Goal: Check status: Check status

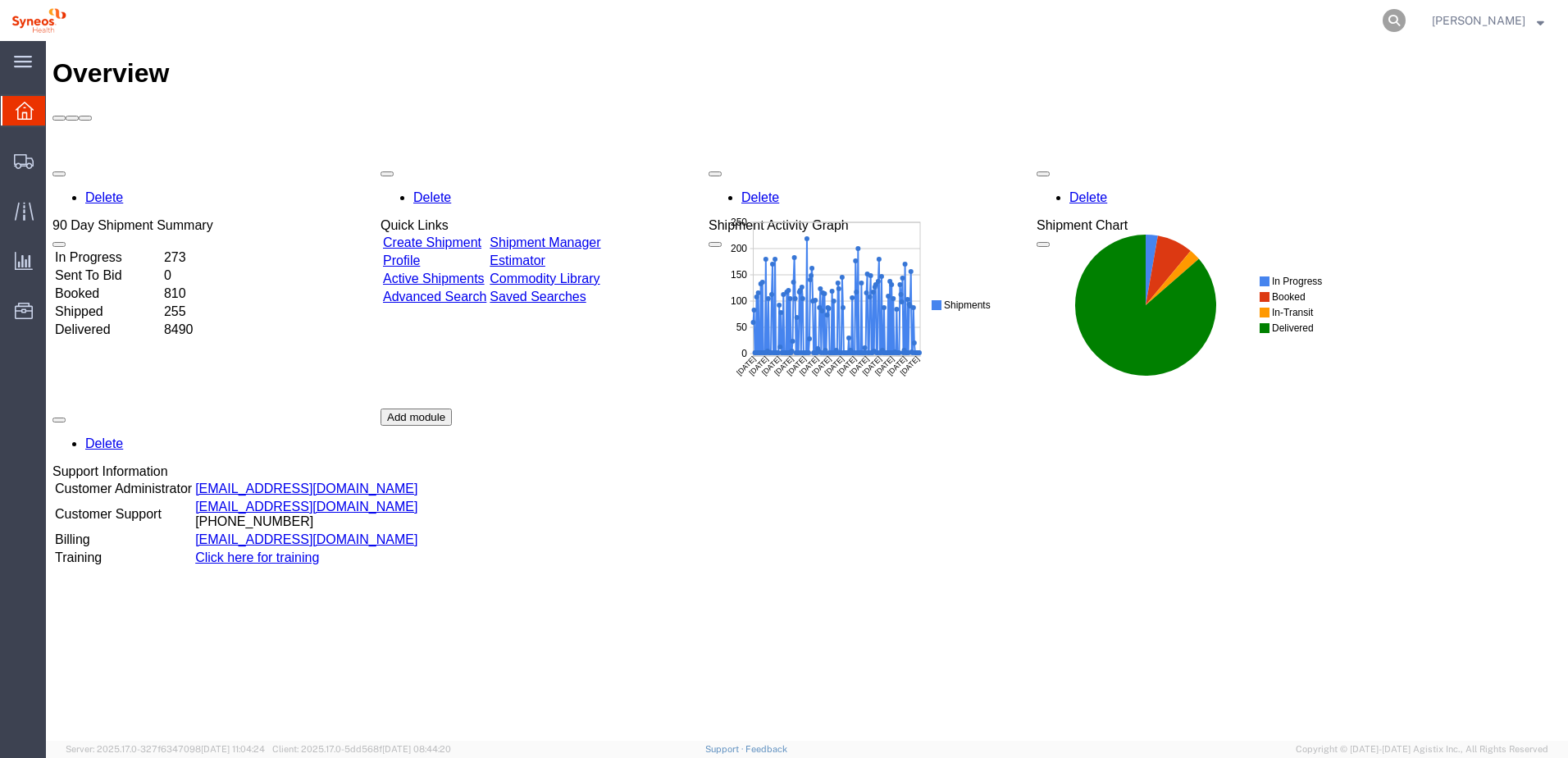
click at [1406, 28] on icon at bounding box center [1394, 20] width 23 height 23
click at [1196, 26] on input "search" at bounding box center [1133, 20] width 498 height 39
paste input "56535264"
type input "56535264"
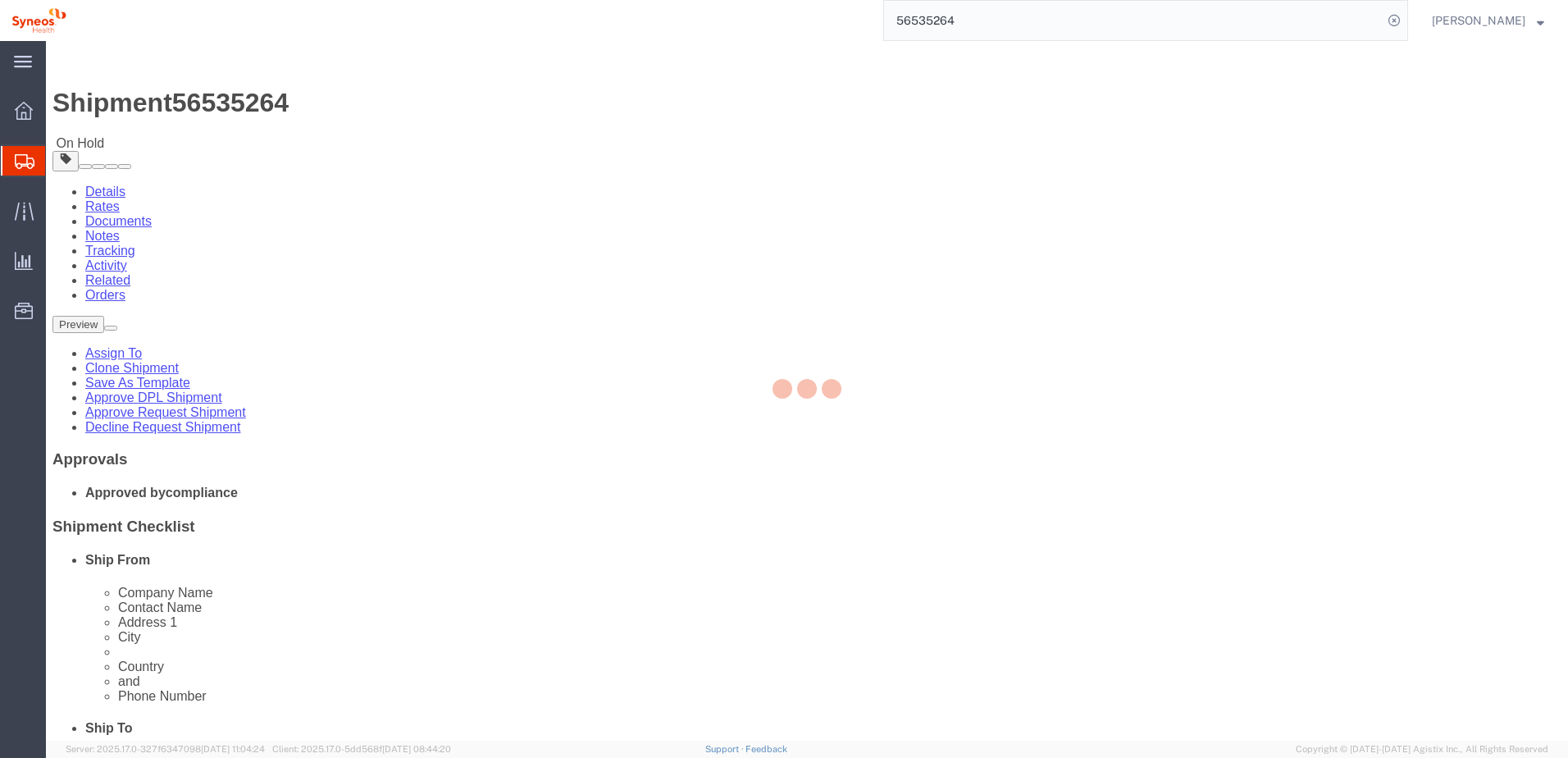
select select "66391"
select select
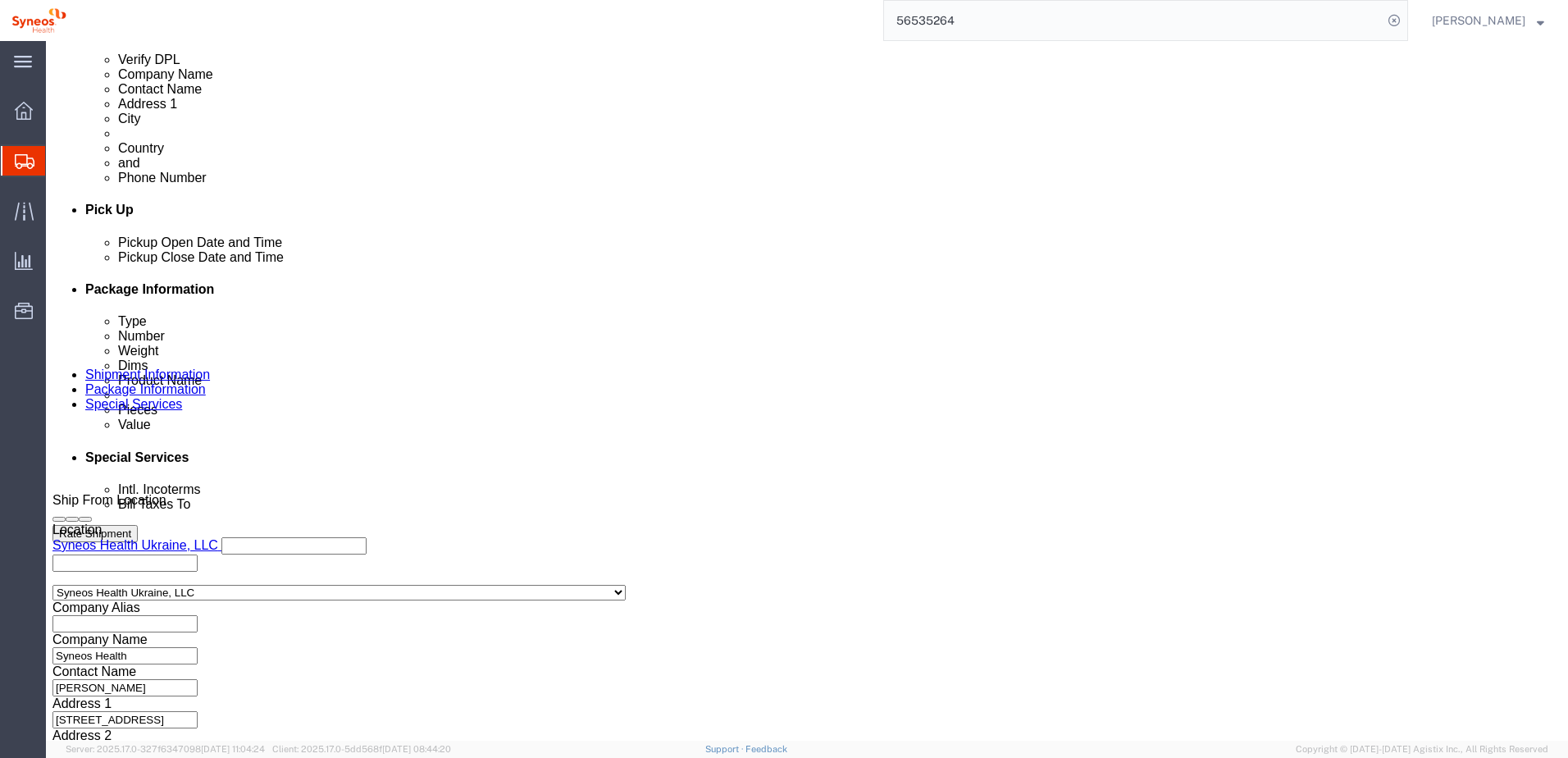
scroll to position [741, 0]
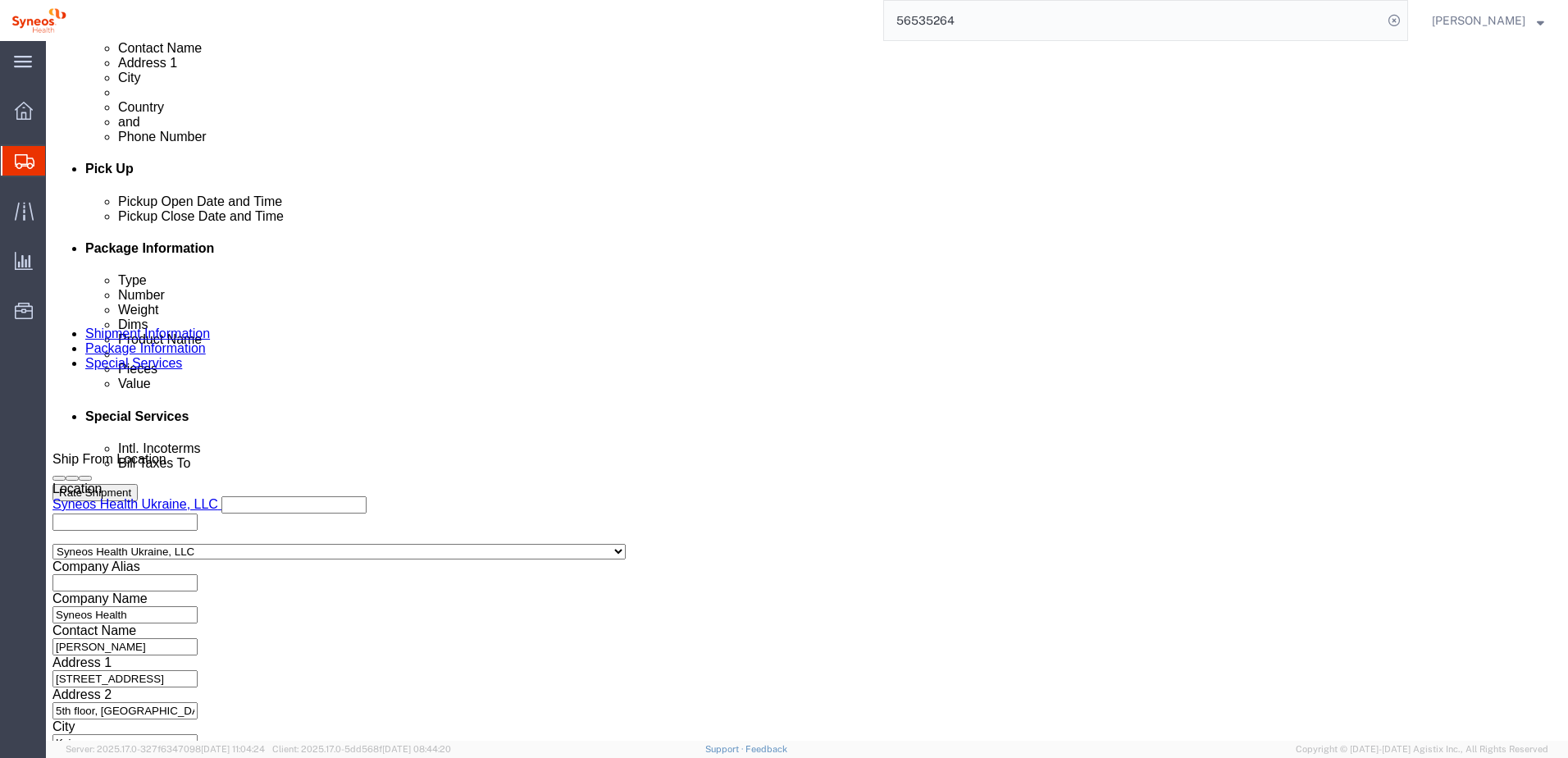
click button "Continue"
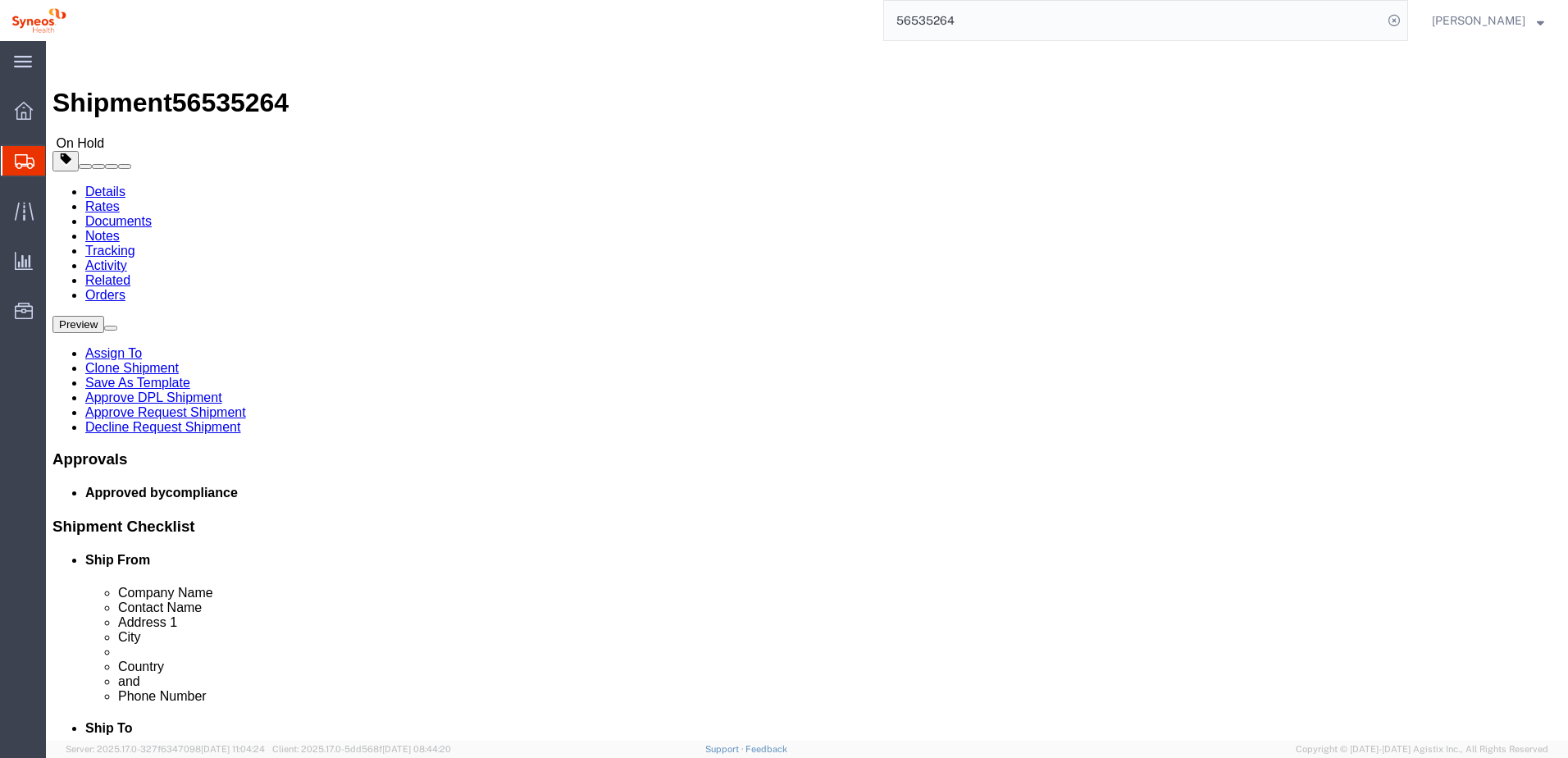
click button "Continue"
click link "Approve DPL Shipment"
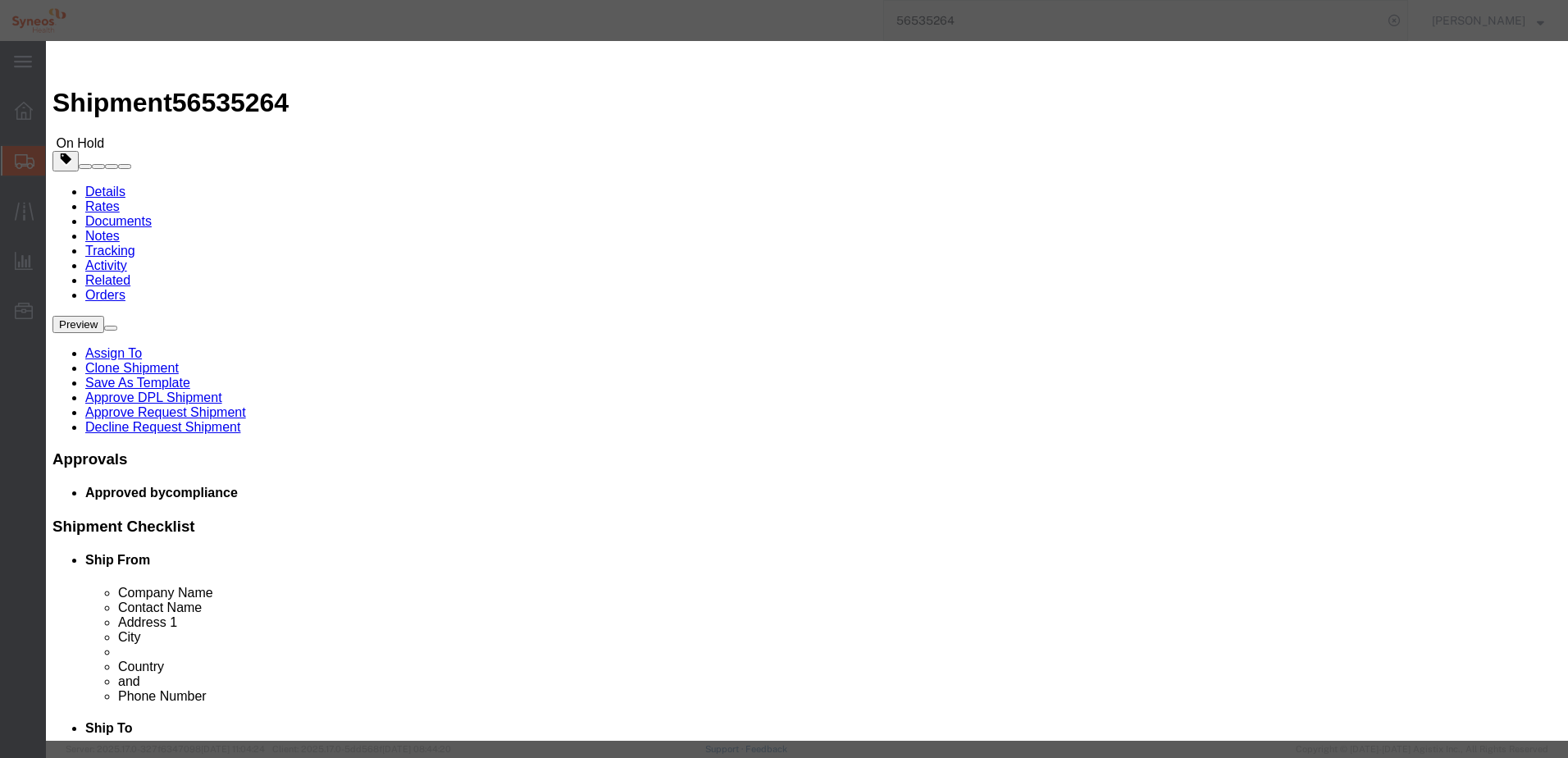
click button "Yes"
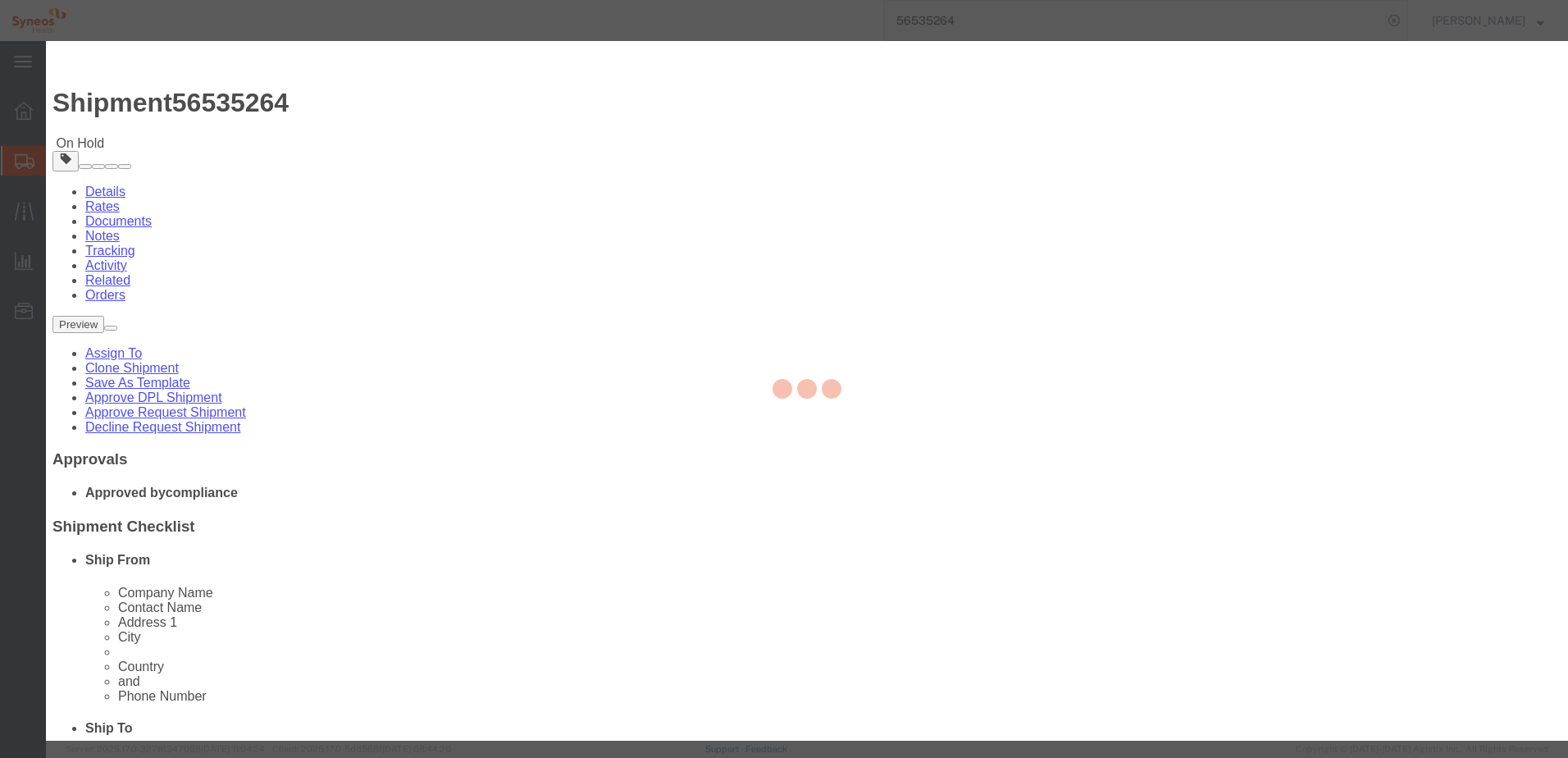
select select "66391"
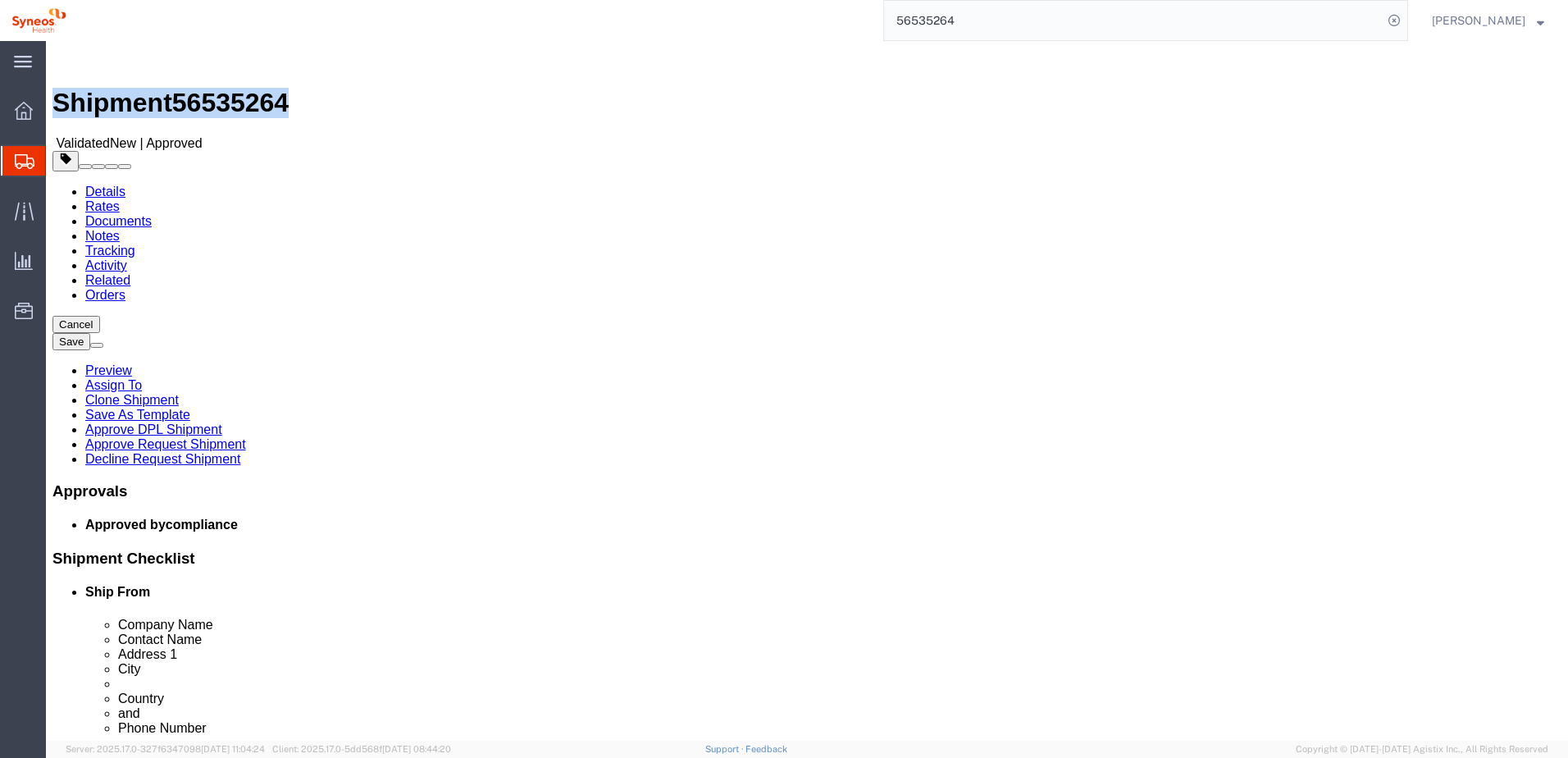
drag, startPoint x: 42, startPoint y: 21, endPoint x: 223, endPoint y: 30, distance: 181.2
click h1 "Shipment 56535264"
copy h1 "Shipment 56535264"
click div "Shipment 56535264 ValidatedNew | Approved"
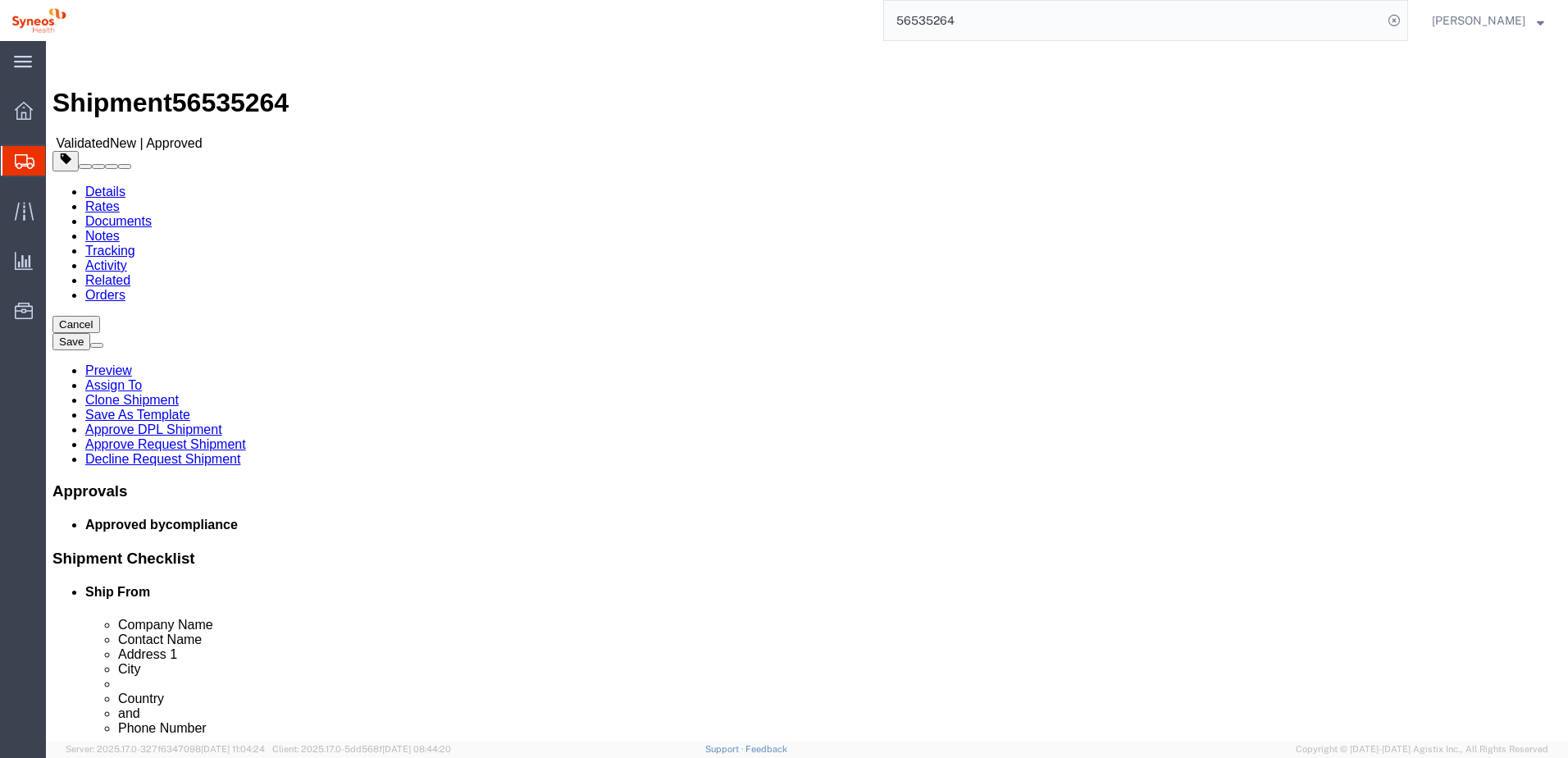
click at [963, 31] on input "56535264" at bounding box center [1133, 20] width 498 height 39
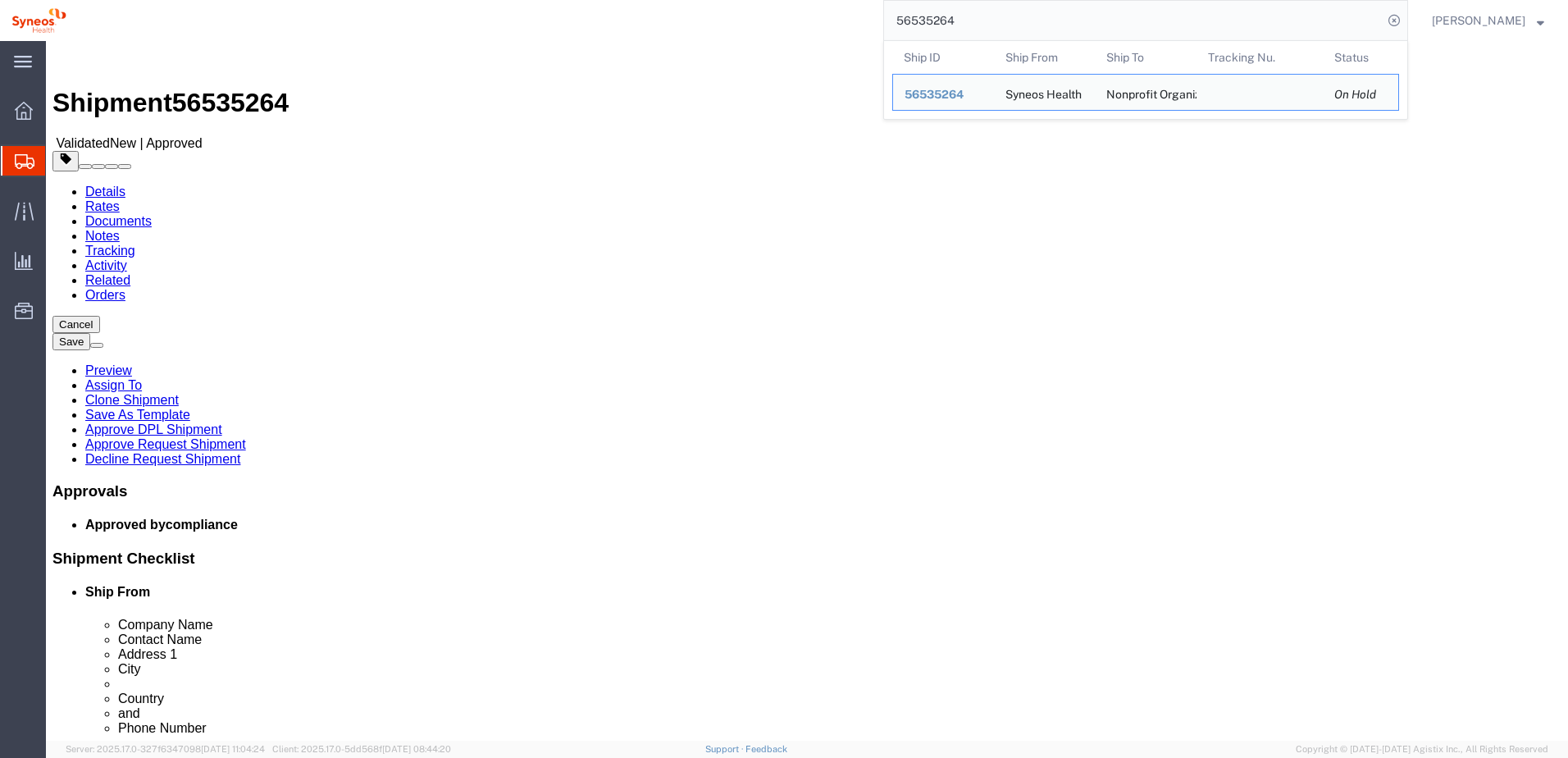
drag, startPoint x: 980, startPoint y: 28, endPoint x: 894, endPoint y: 26, distance: 86.0
click at [894, 26] on div "56535264 Ship ID Ship From Ship To Tracking Nu. Status Ship ID 56535264 Ship Fr…" at bounding box center [743, 20] width 1330 height 41
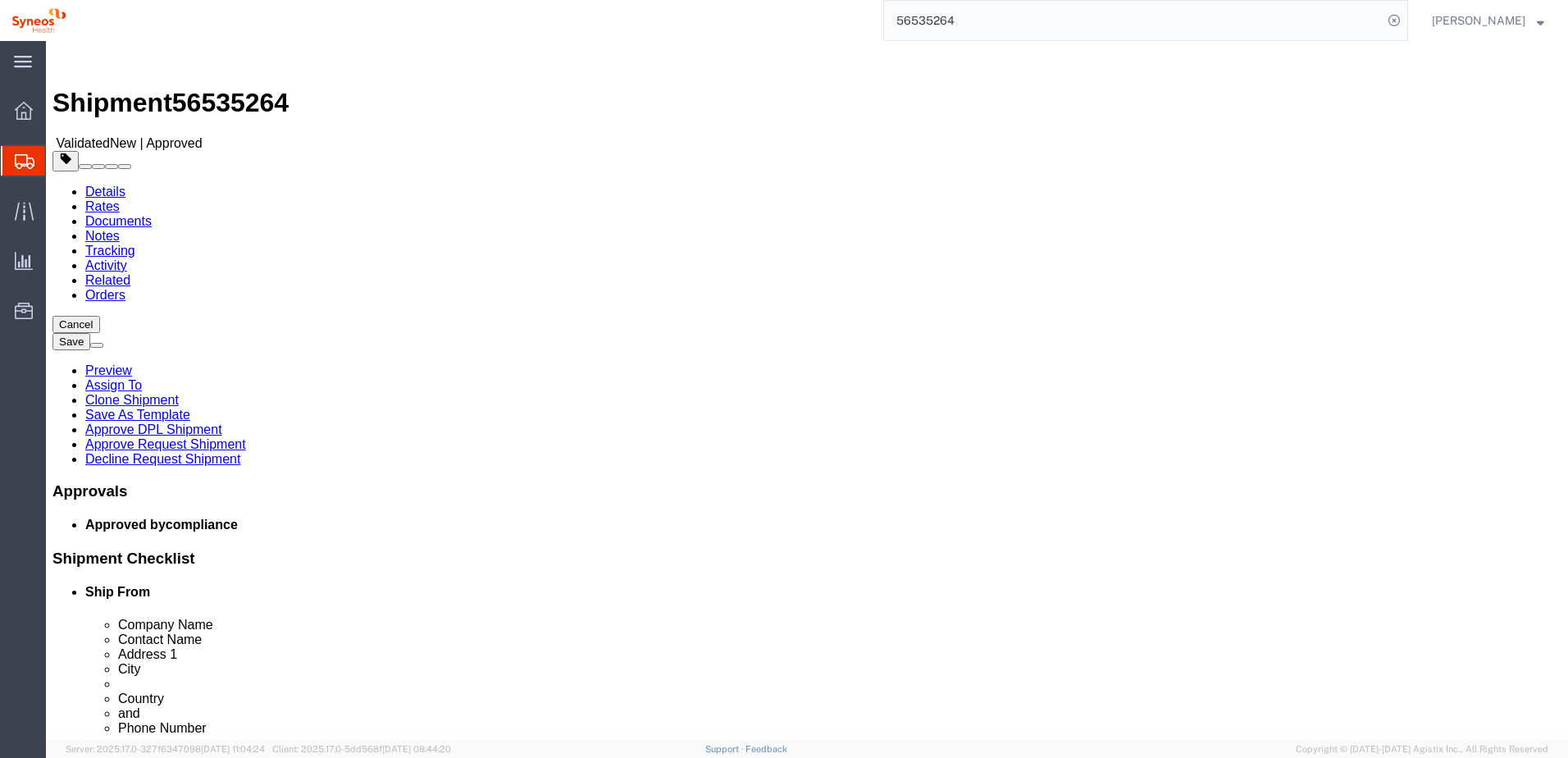
paste input "86"
type input "56535286"
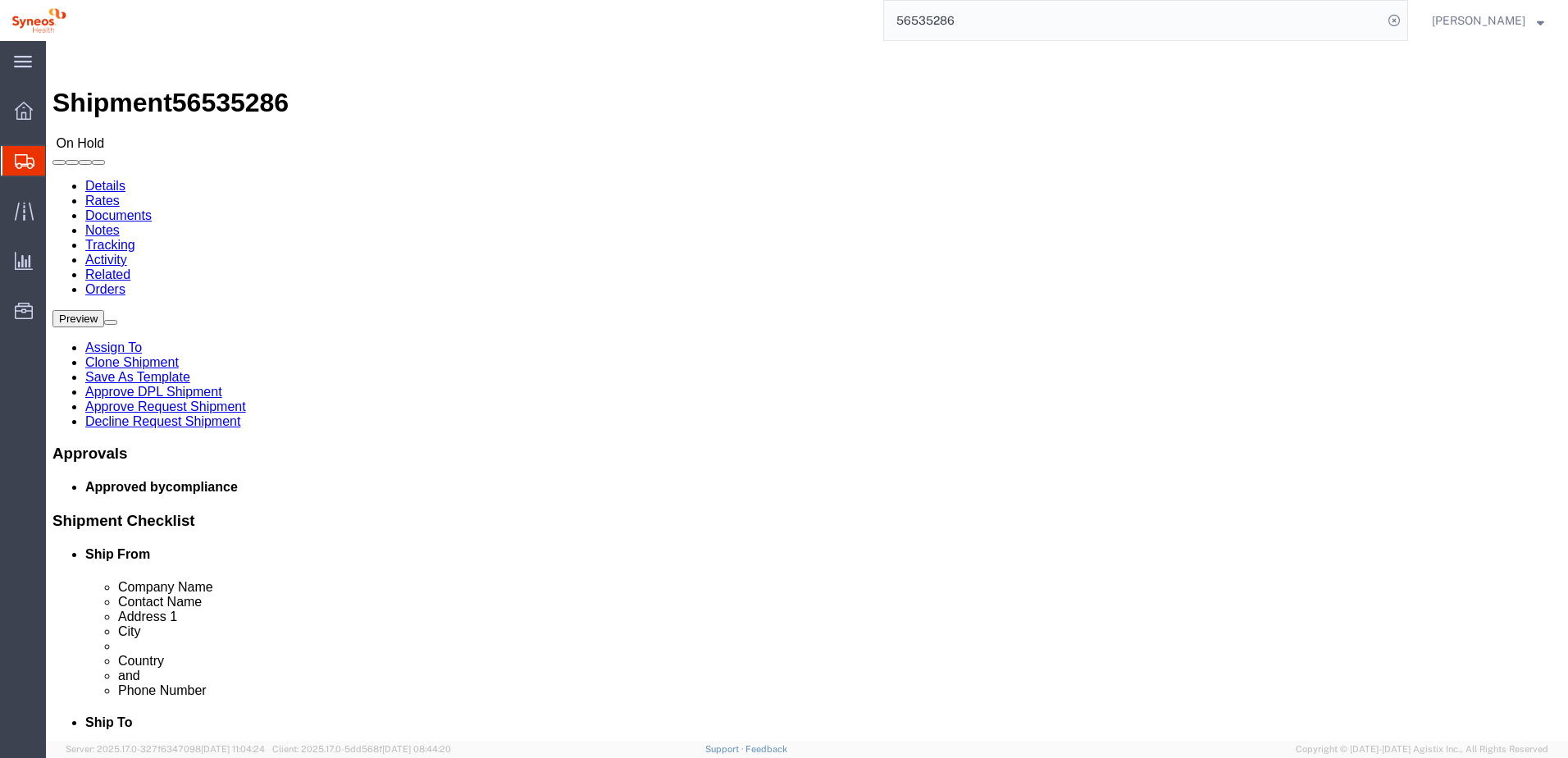
select select "66391"
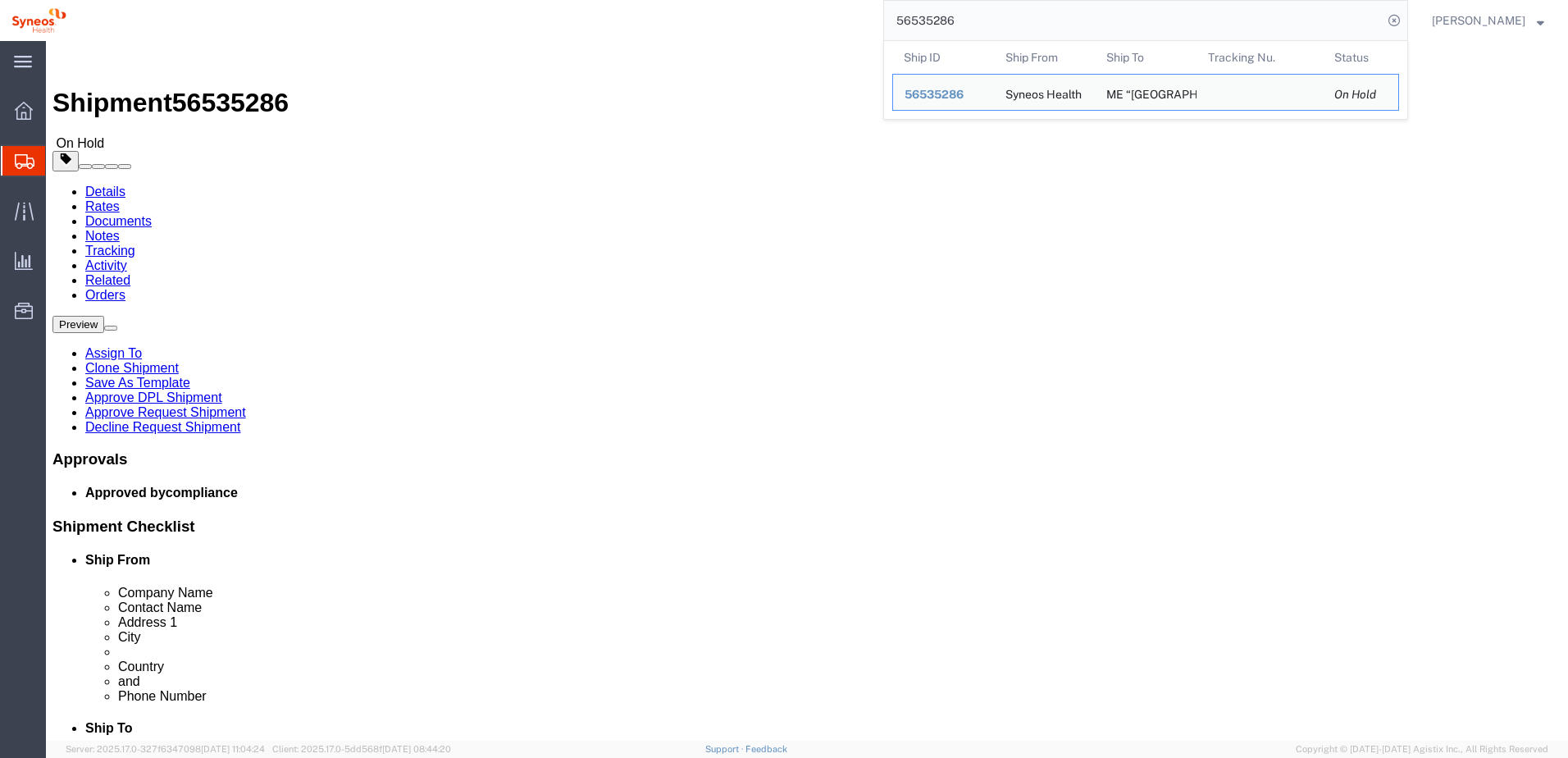
click div
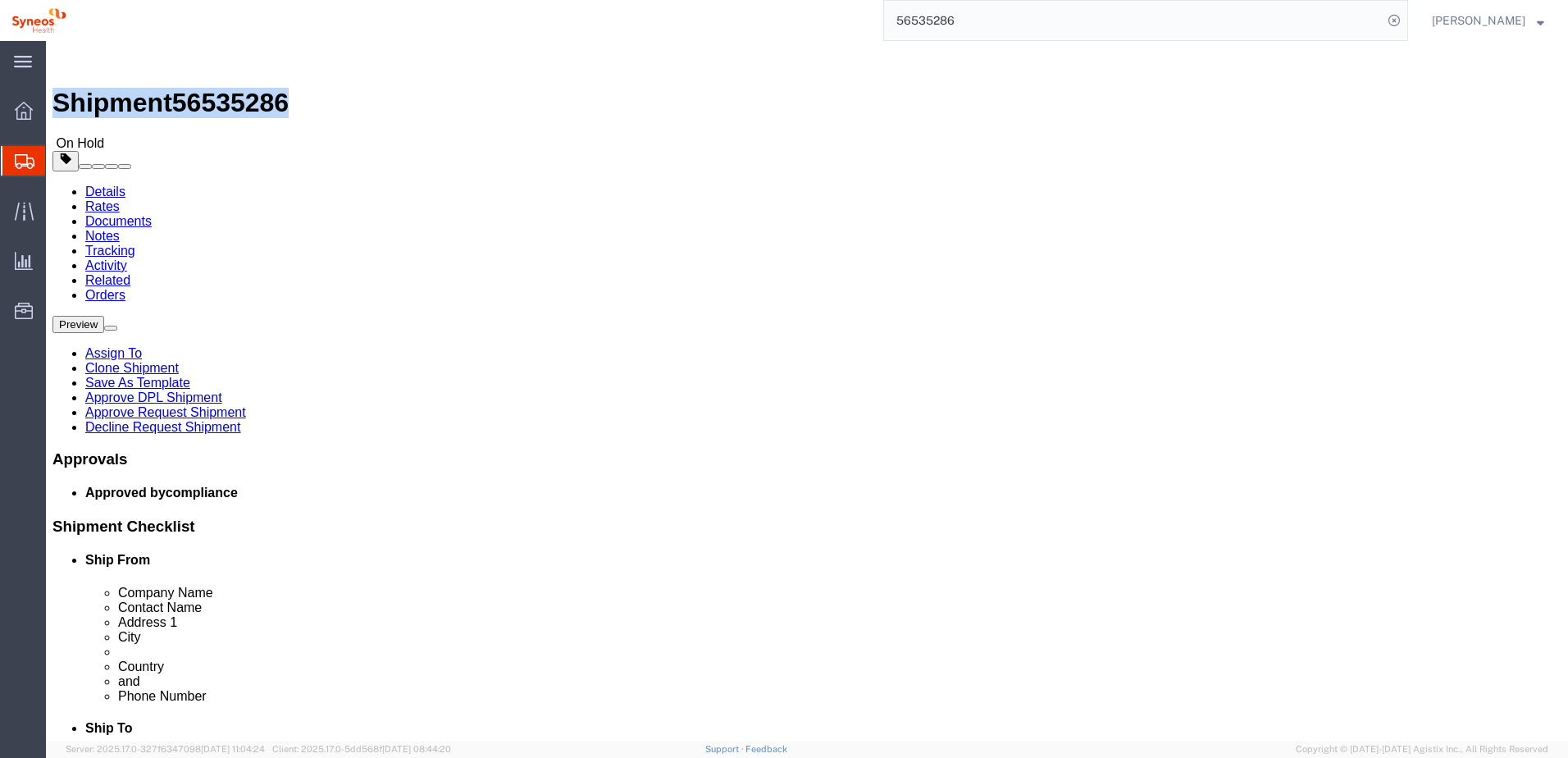
drag, startPoint x: 224, startPoint y: 22, endPoint x: 41, endPoint y: 15, distance: 183.1
click div "Shipment 56535286 On Hold"
copy h1 "Shipment 56535286"
click div "Shipment 56535286 On Hold"
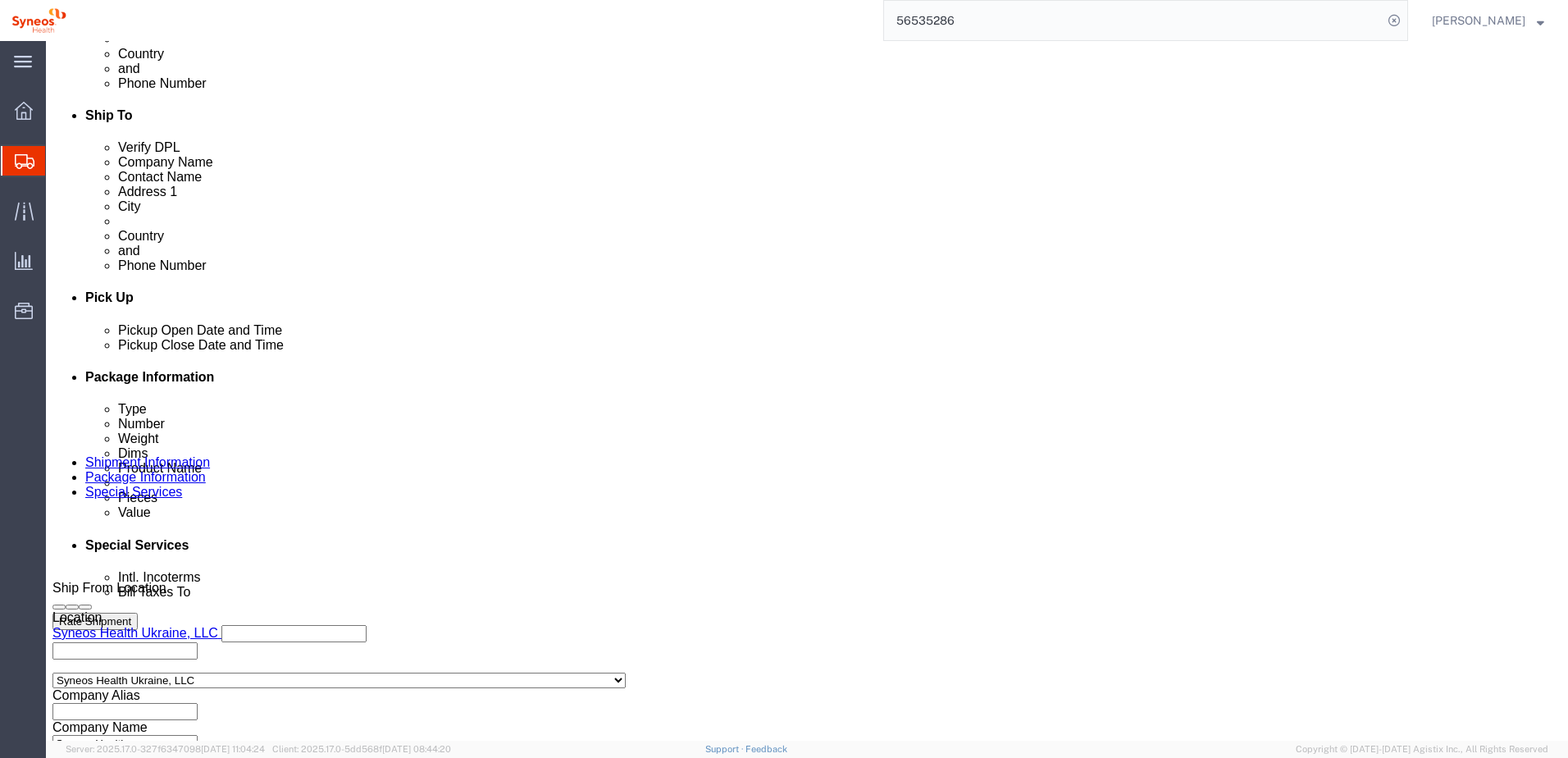
scroll to position [738, 0]
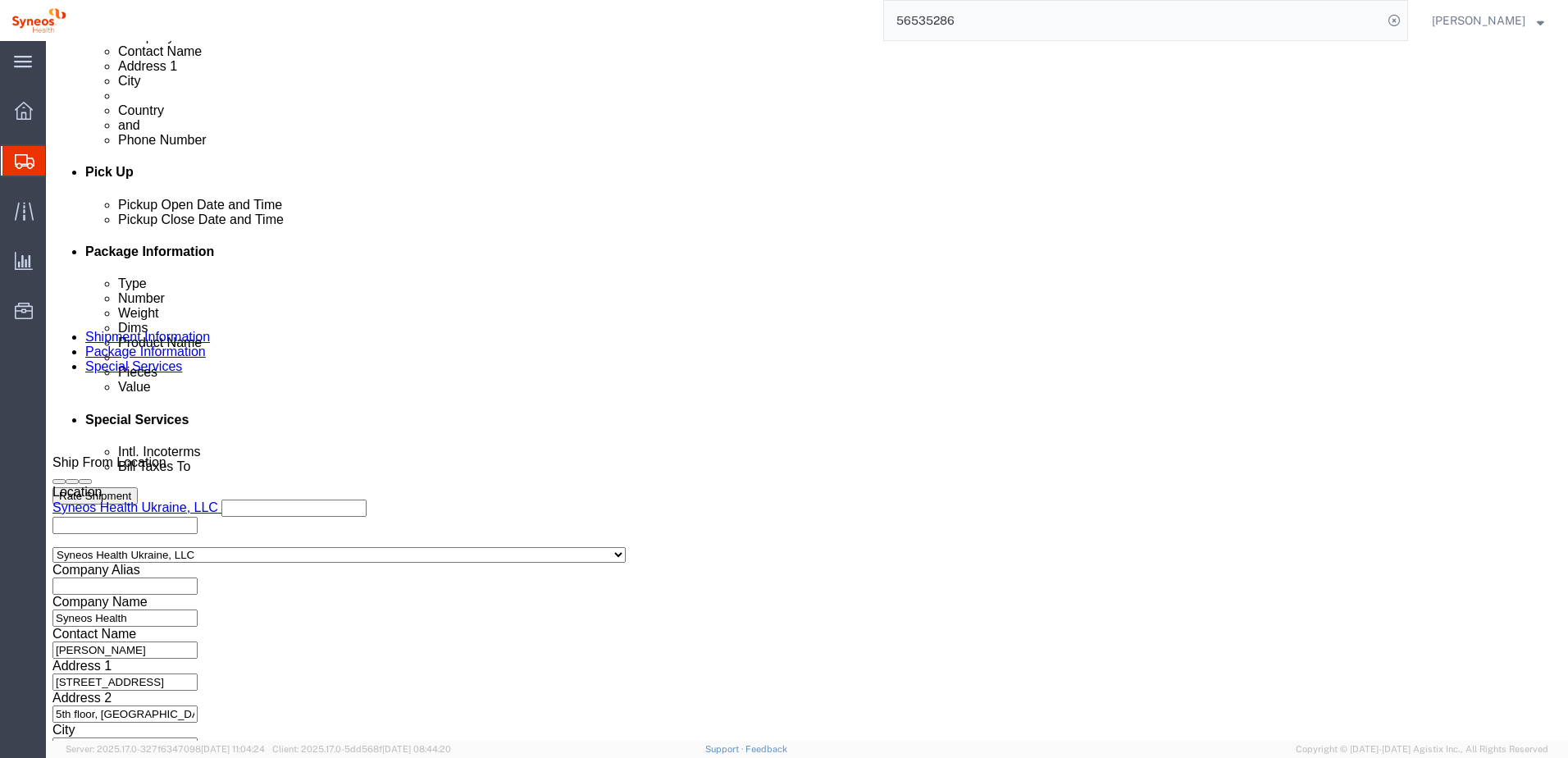
click button "Continue"
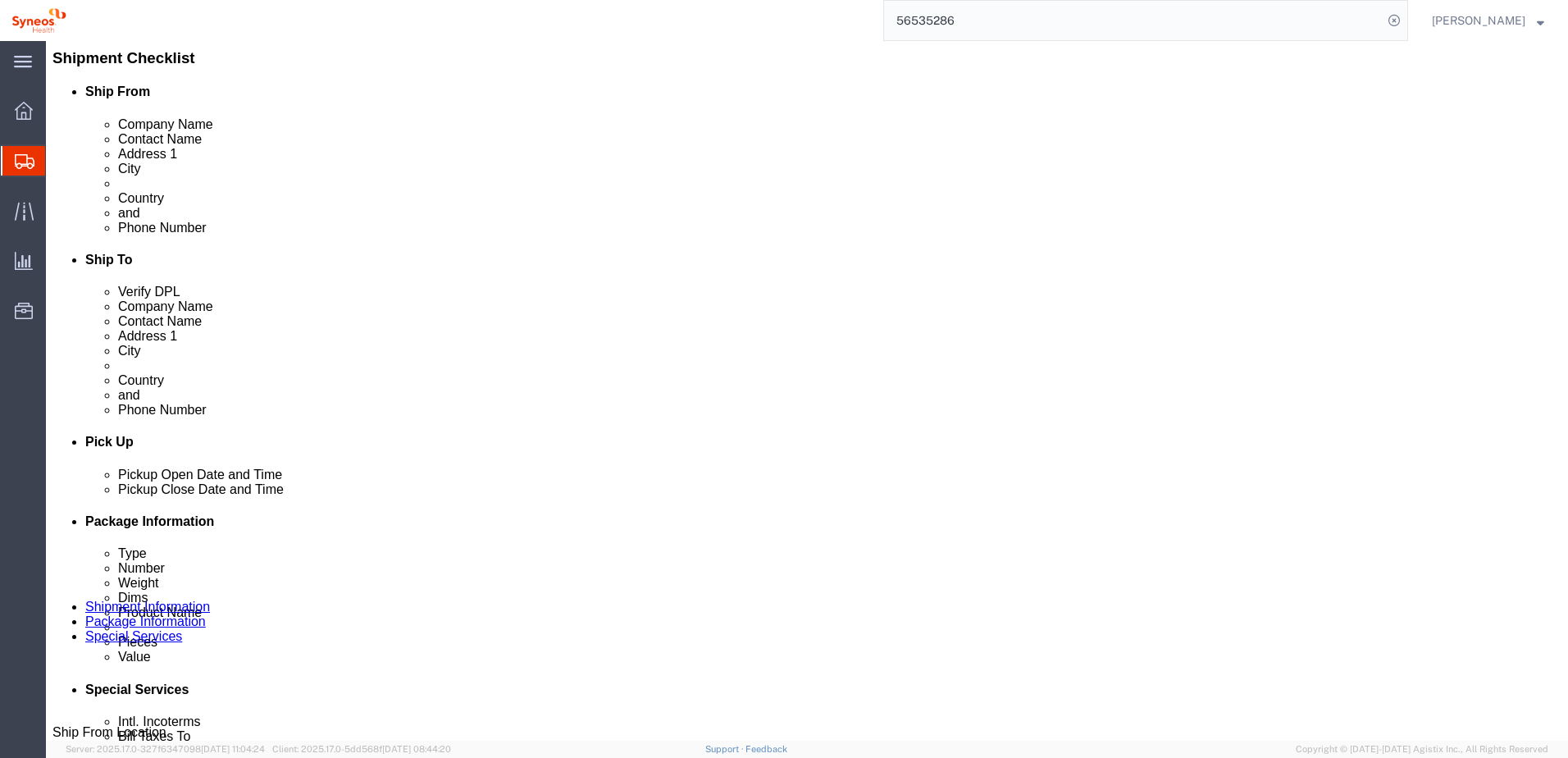
scroll to position [328, 0]
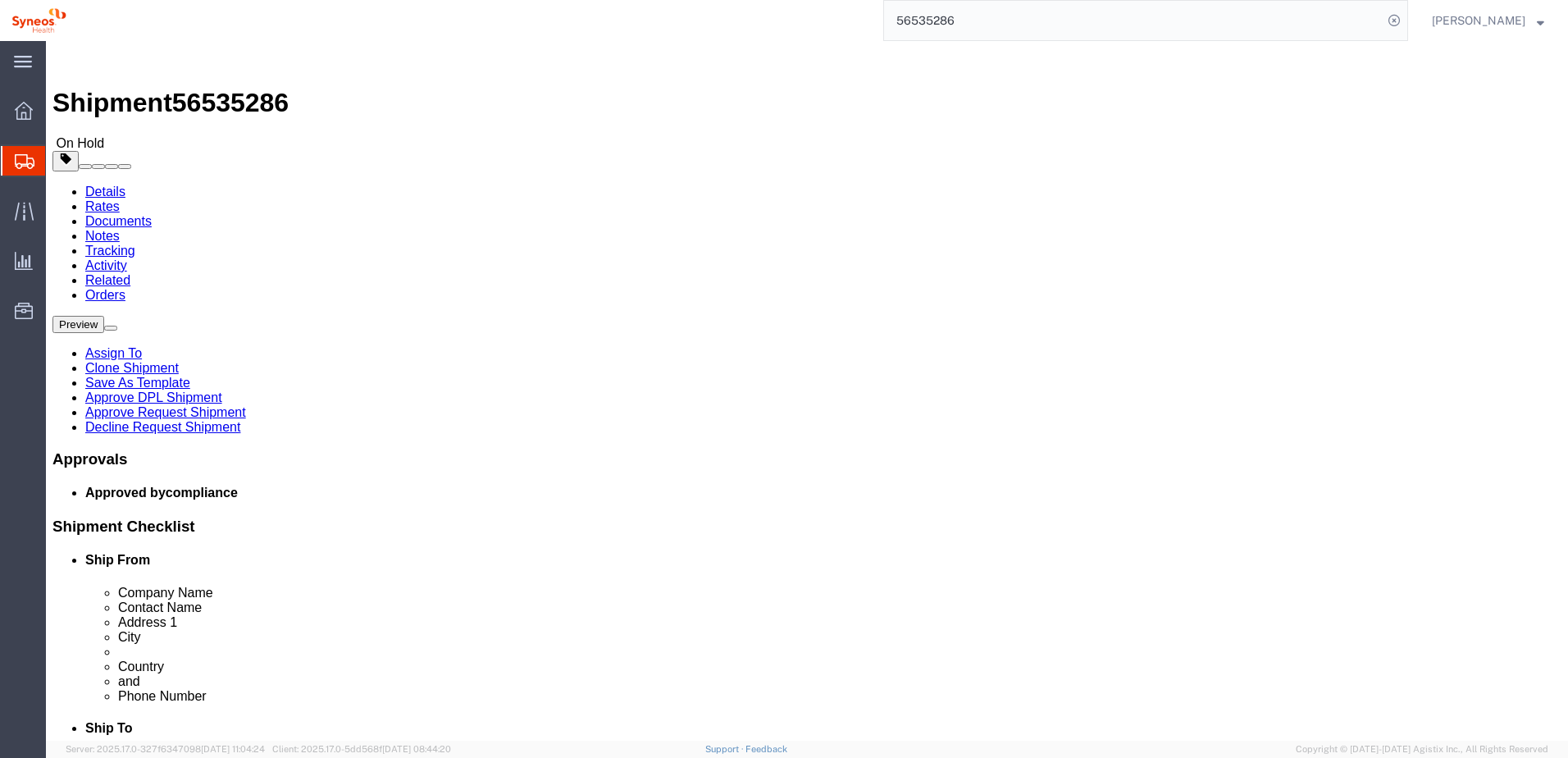
click button "Continue"
click link "Approve DPL Shipment"
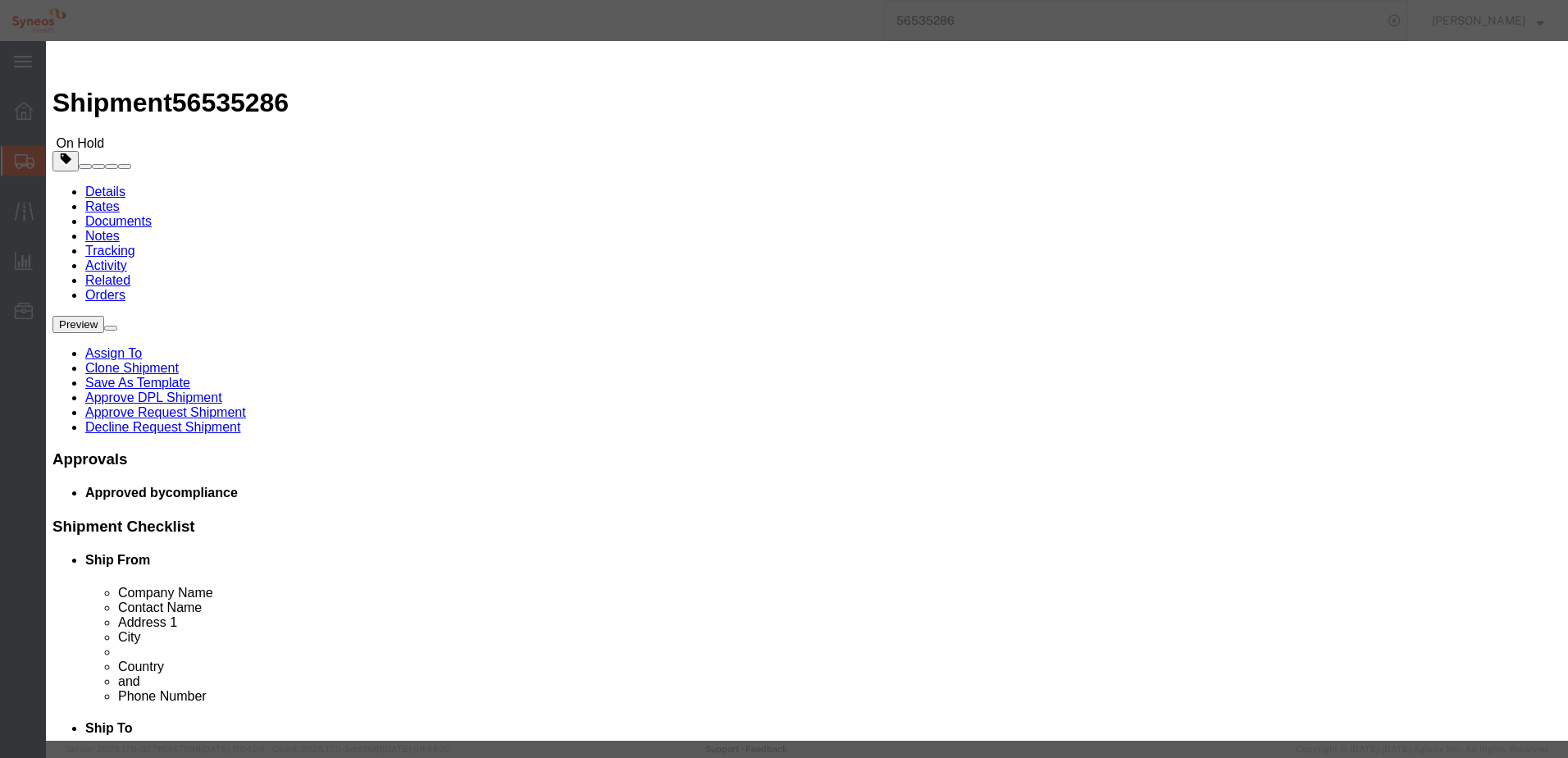
click button "Yes"
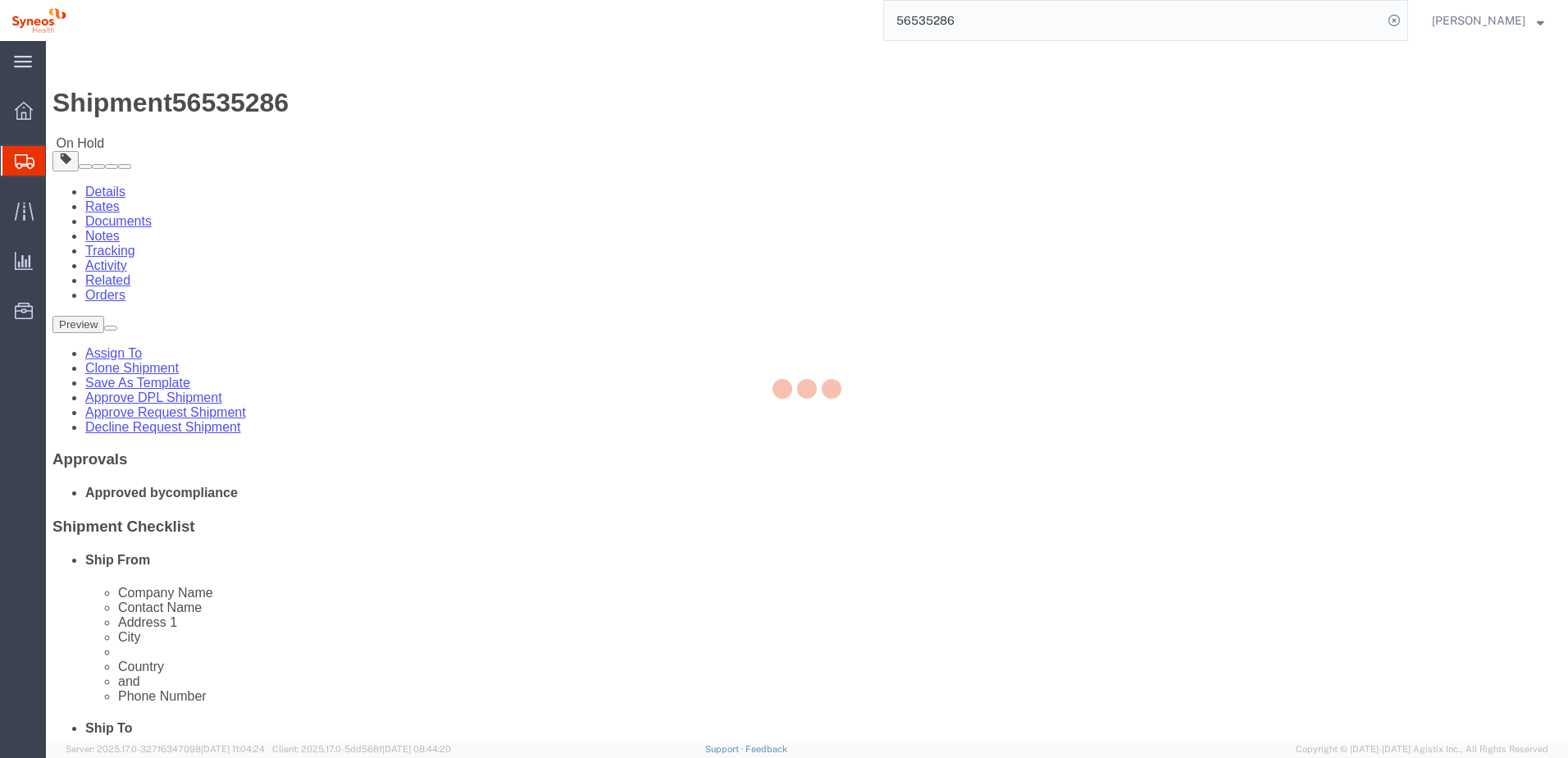
select select "66391"
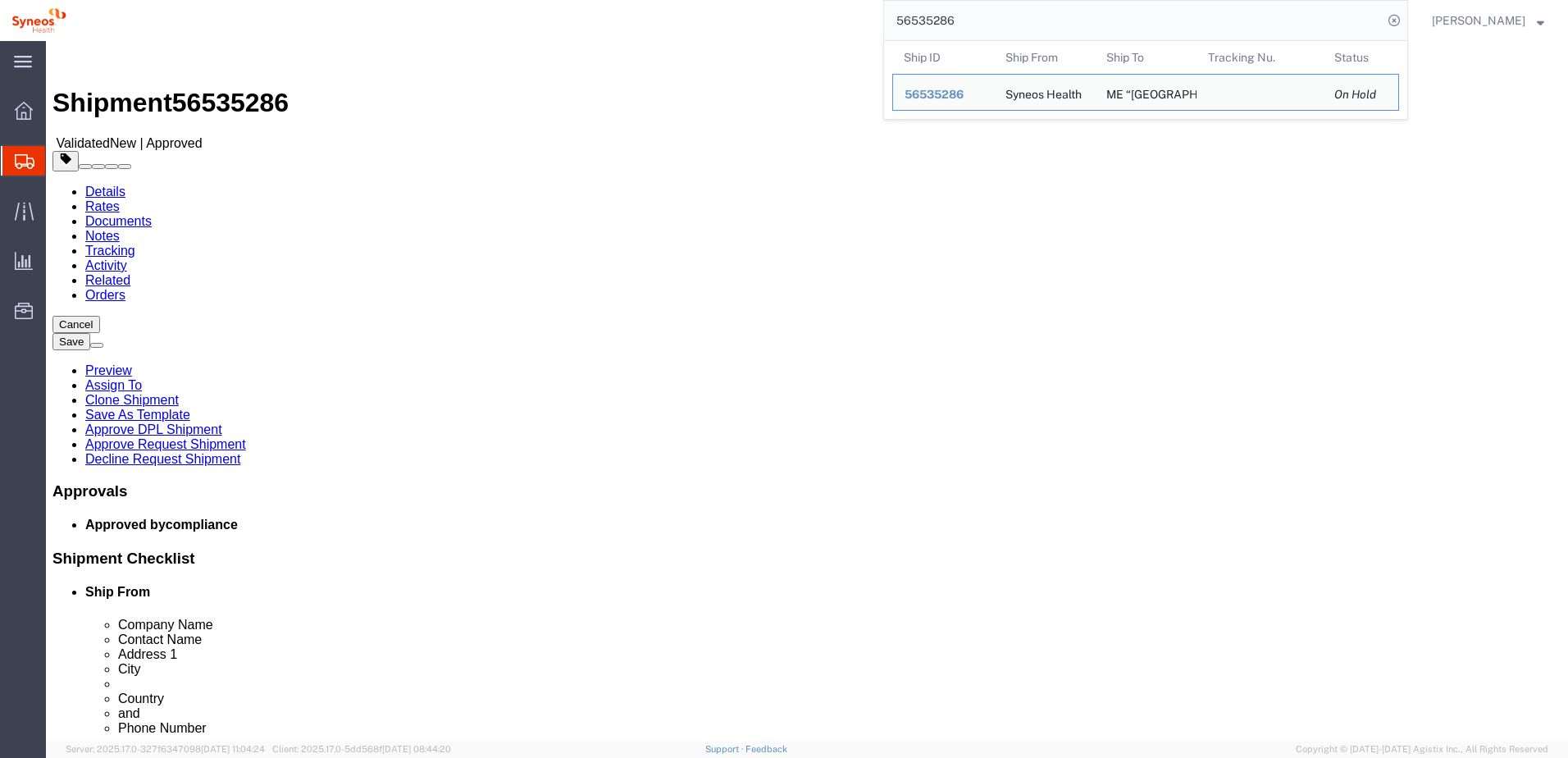
drag, startPoint x: 1047, startPoint y: 28, endPoint x: 890, endPoint y: 17, distance: 157.4
click at [890, 17] on div "56535286 Ship ID Ship From Ship To Tracking Nu. Status Ship ID 56535286 Ship Fr…" at bounding box center [743, 20] width 1330 height 41
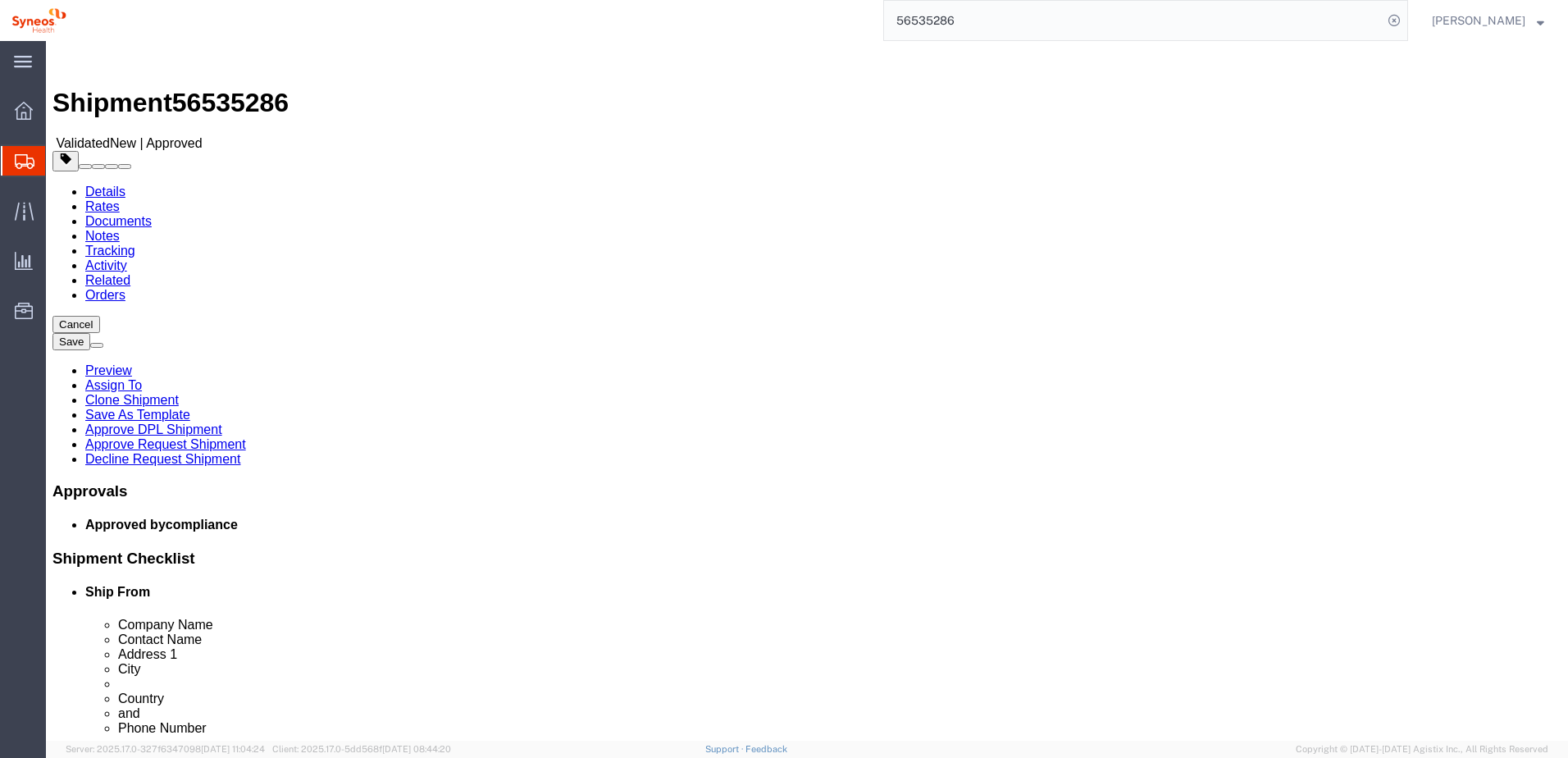
paste input "320"
type input "56535320"
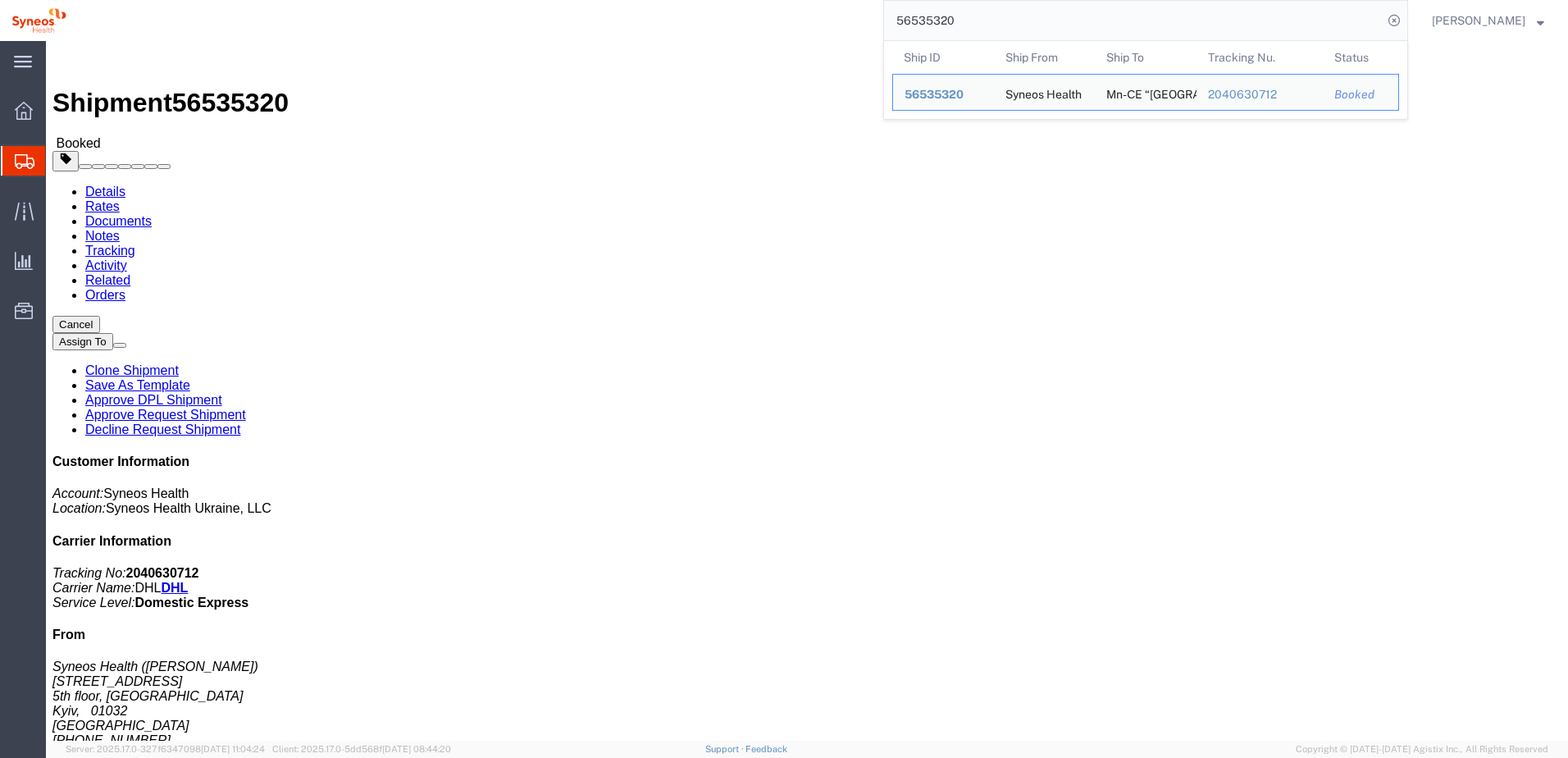
click link "Notes"
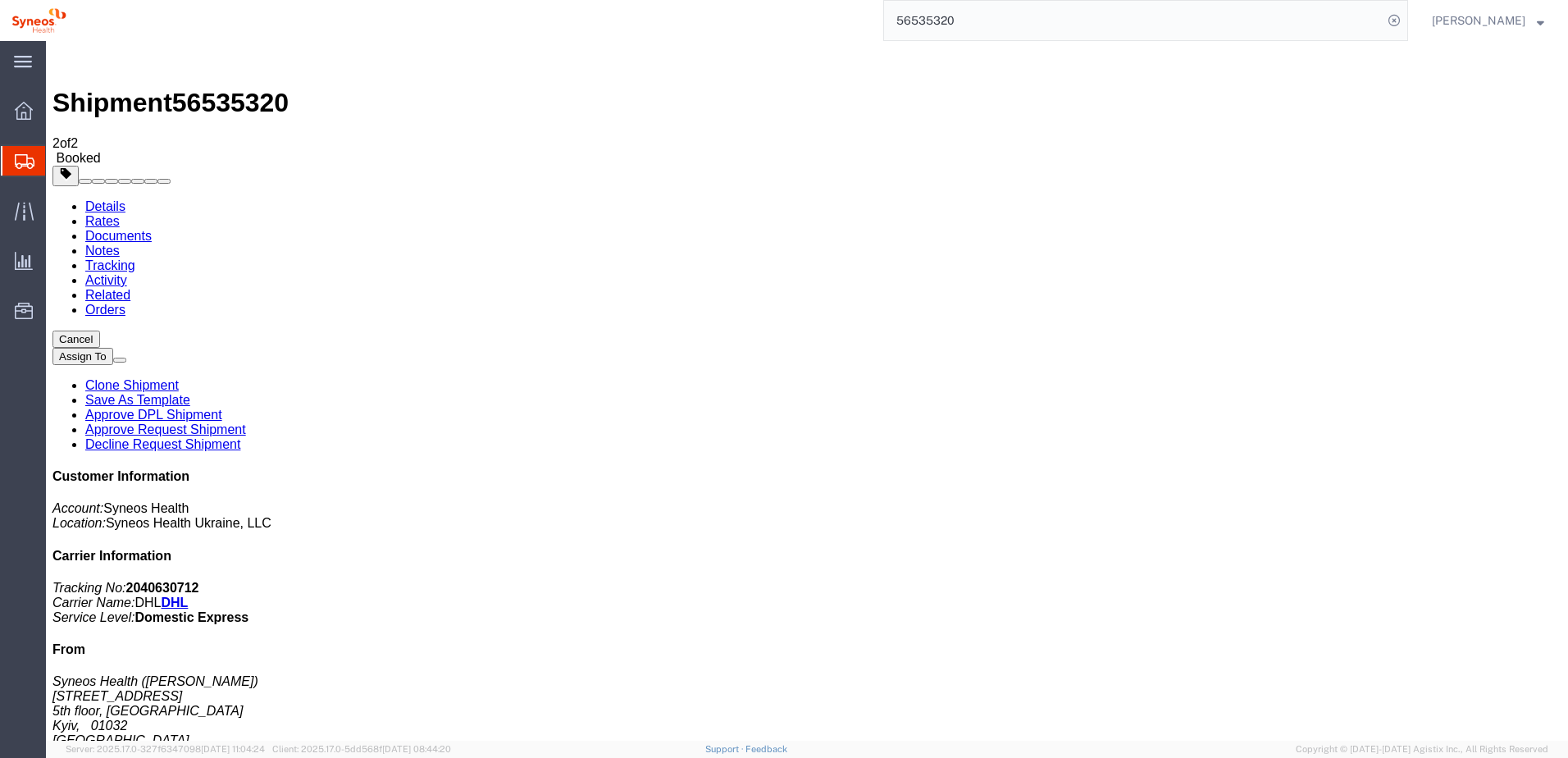
click at [135, 258] on link "Tracking" at bounding box center [110, 264] width 50 height 14
click at [127, 273] on link "Activity" at bounding box center [106, 280] width 42 height 14
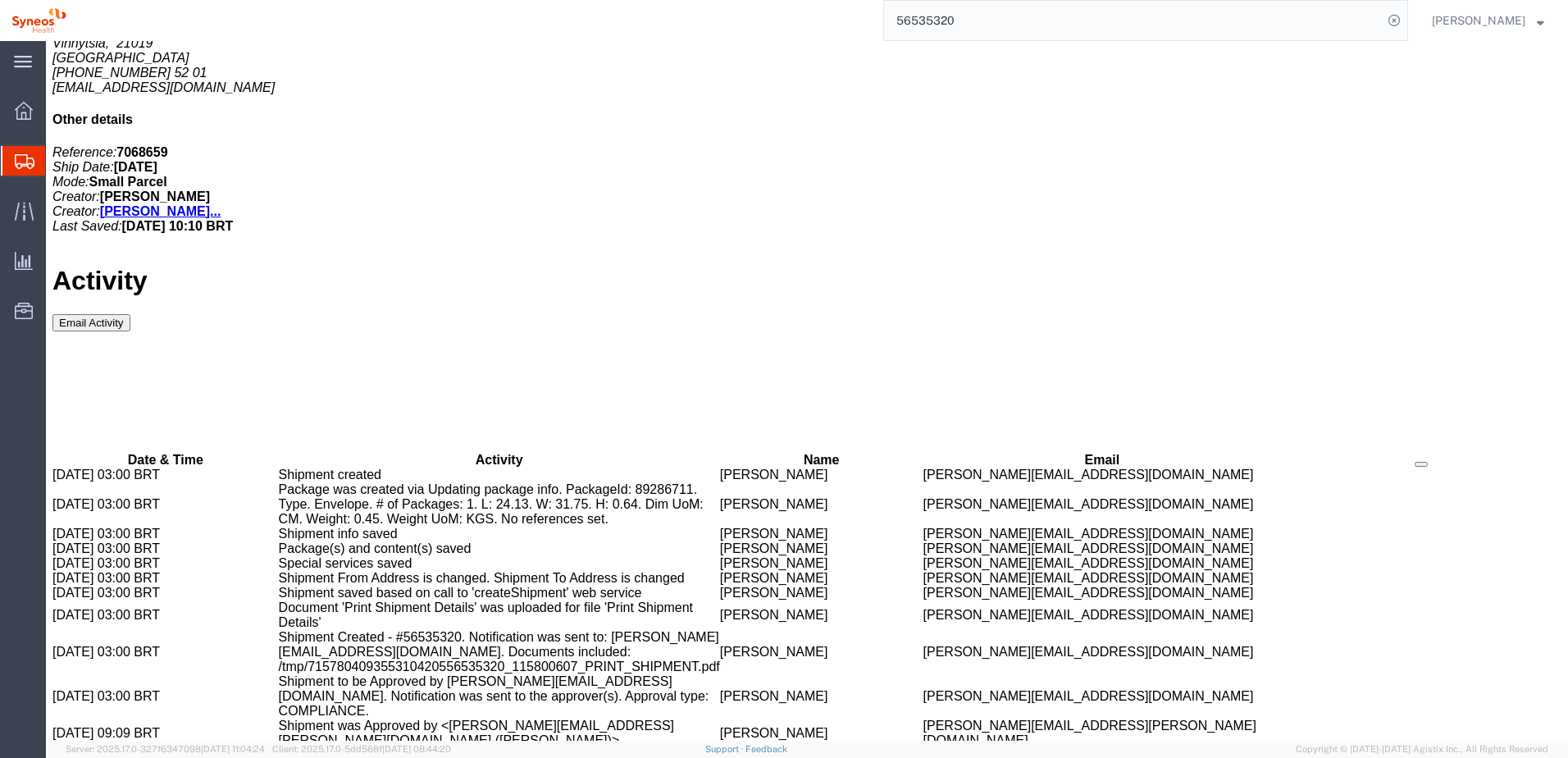
scroll to position [777, 0]
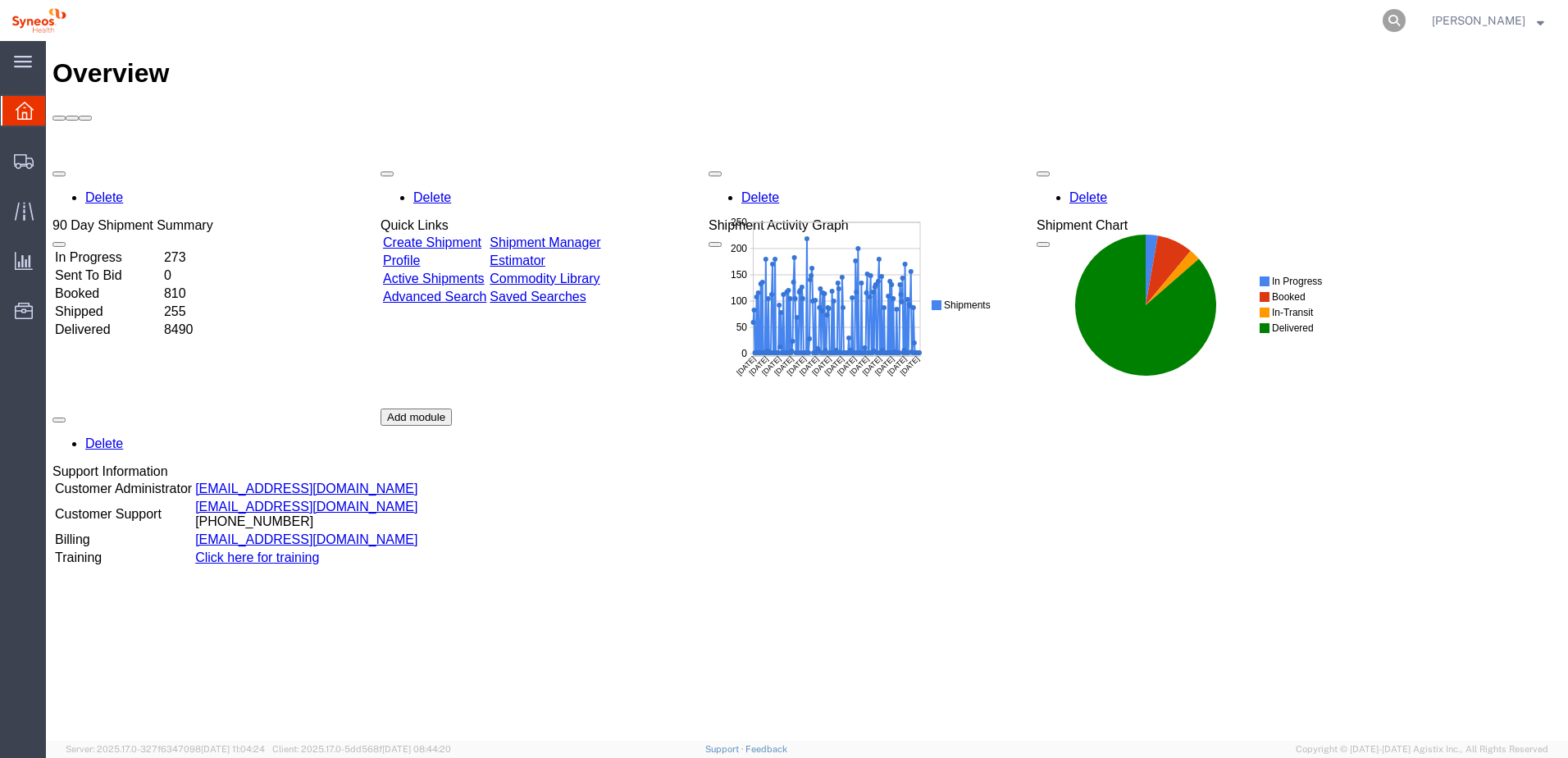
click at [1402, 23] on icon at bounding box center [1394, 20] width 23 height 23
click at [1282, 26] on input "search" at bounding box center [1133, 20] width 498 height 39
paste input "56535286"
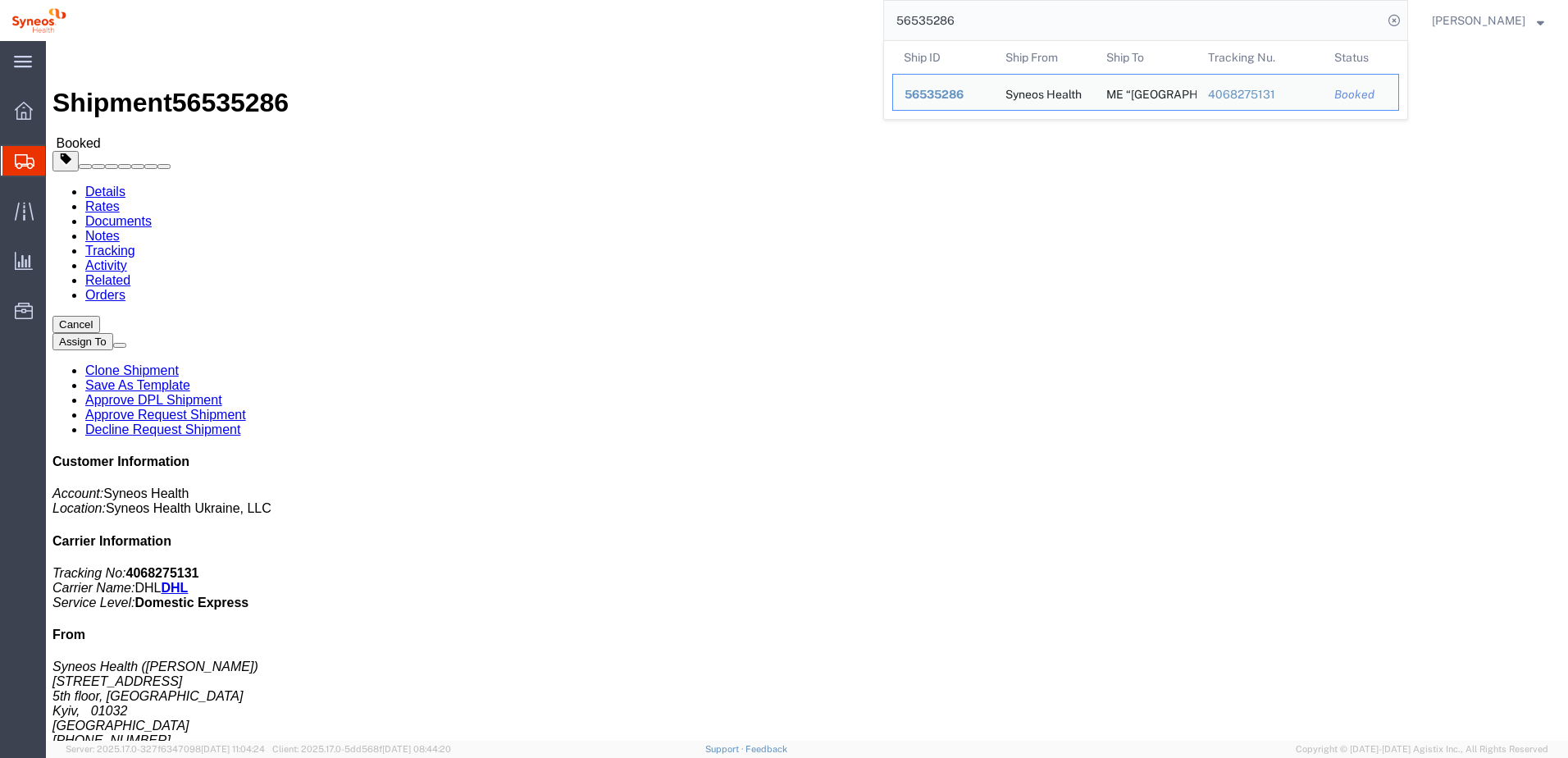
drag, startPoint x: 1008, startPoint y: 20, endPoint x: 874, endPoint y: 19, distance: 134.0
click at [874, 19] on div "56535286 Ship ID Ship From Ship To Tracking Nu. Status Ship ID 56535286 Ship Fr…" at bounding box center [743, 20] width 1330 height 41
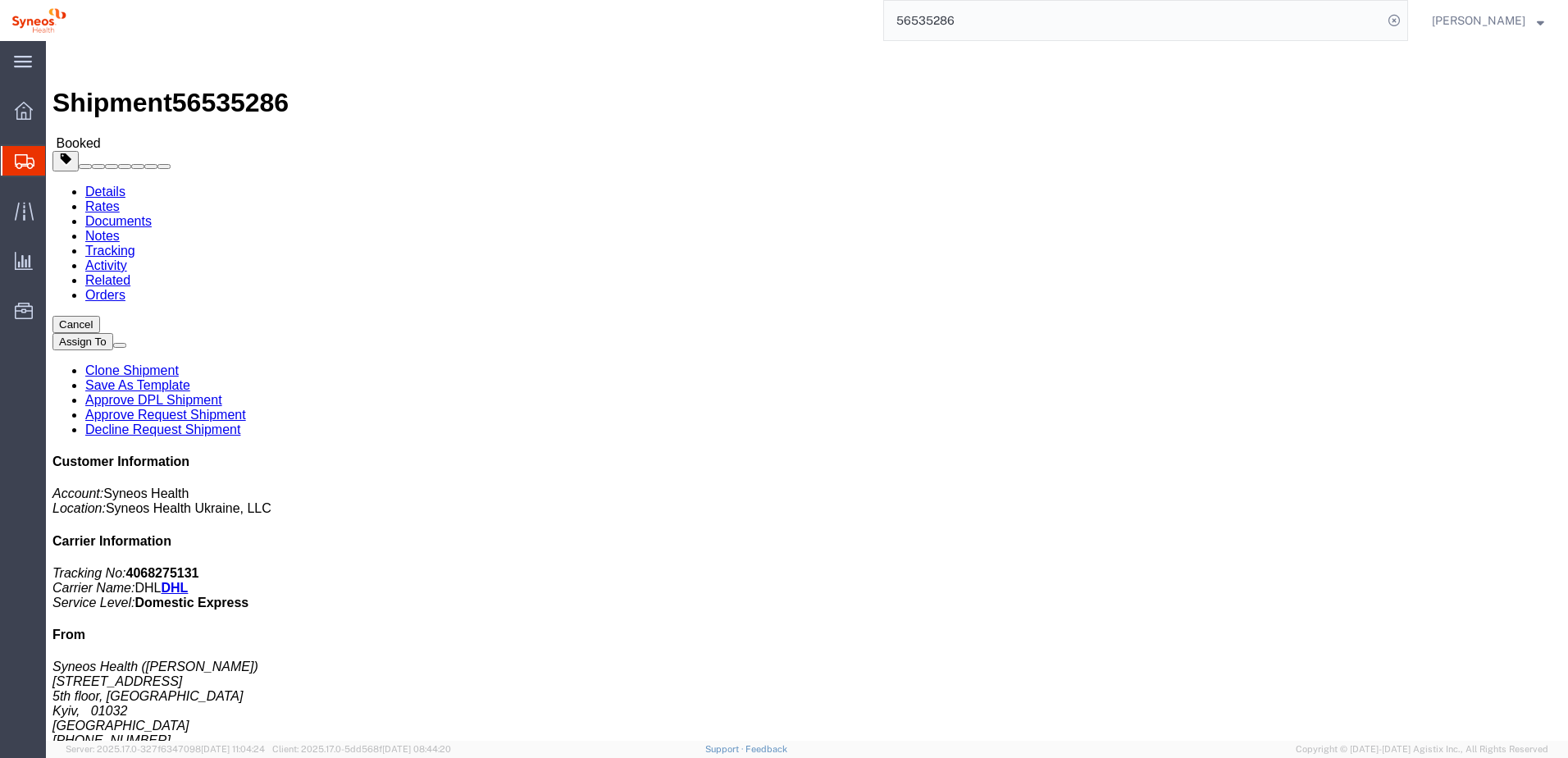
paste input "64"
type input "56535264"
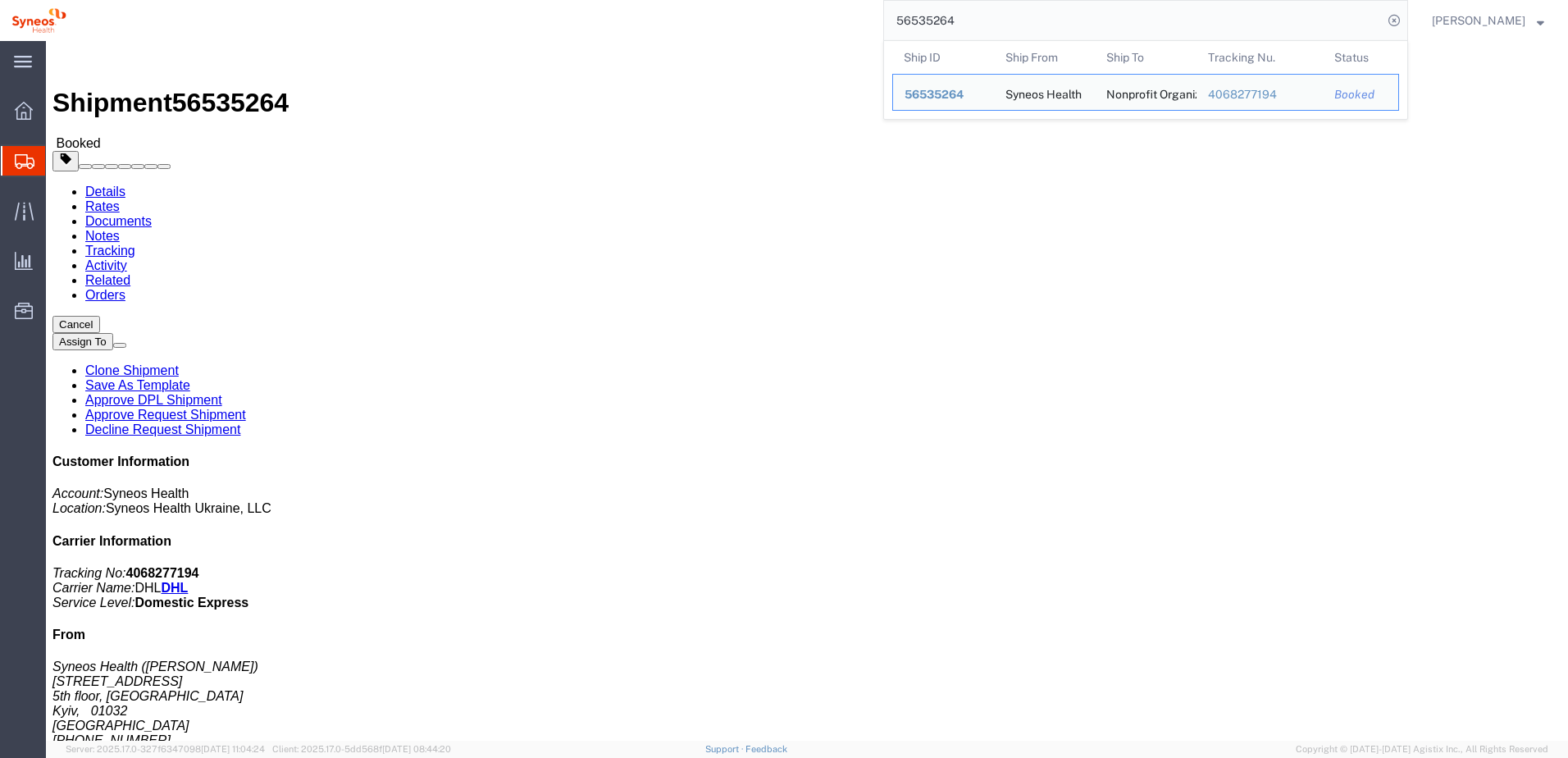
click p "Project: 7046408 Project Number: CT-P51_3.1. Department: 3235 Customer Ref: 704…"
